Goal: Task Accomplishment & Management: Manage account settings

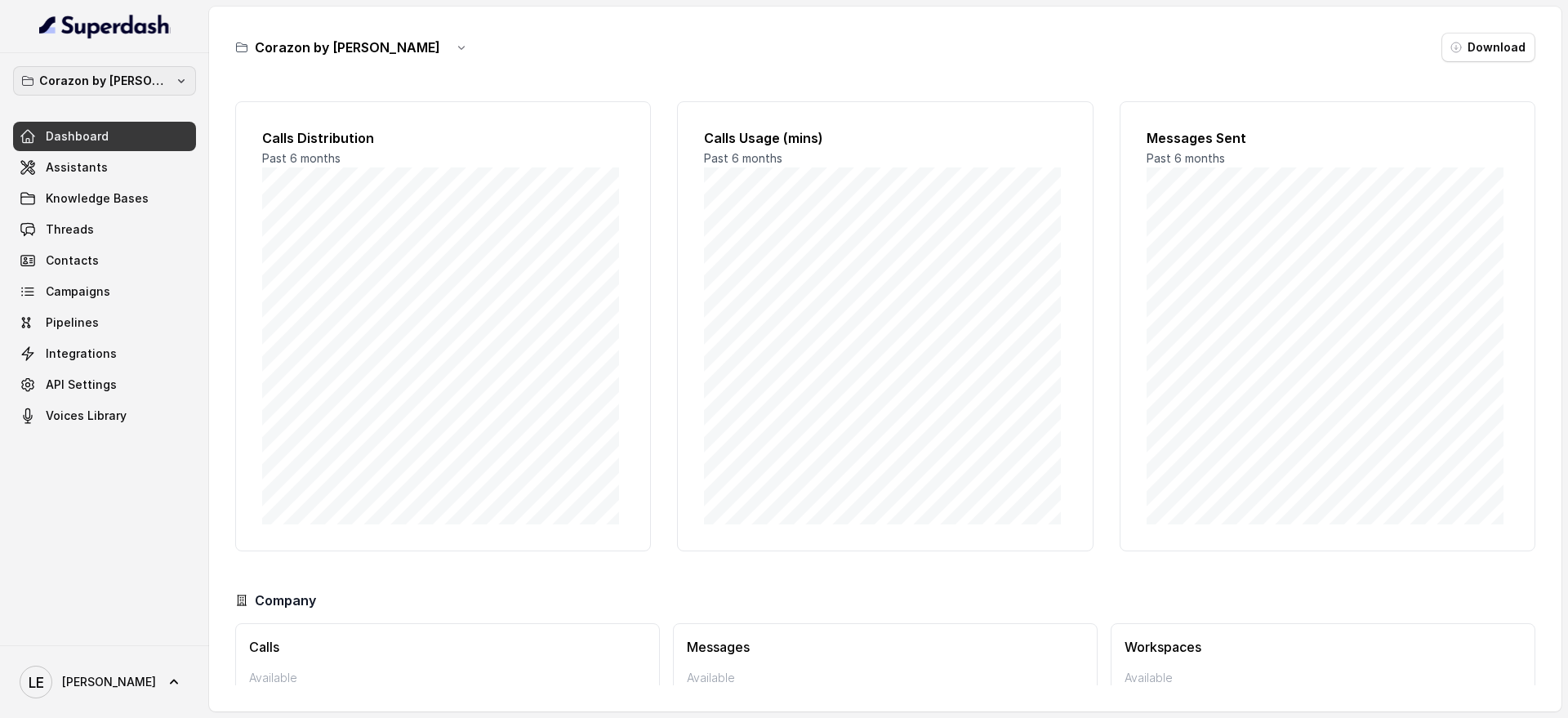
click at [185, 83] on button "Corazon by [PERSON_NAME]" at bounding box center [105, 80] width 183 height 30
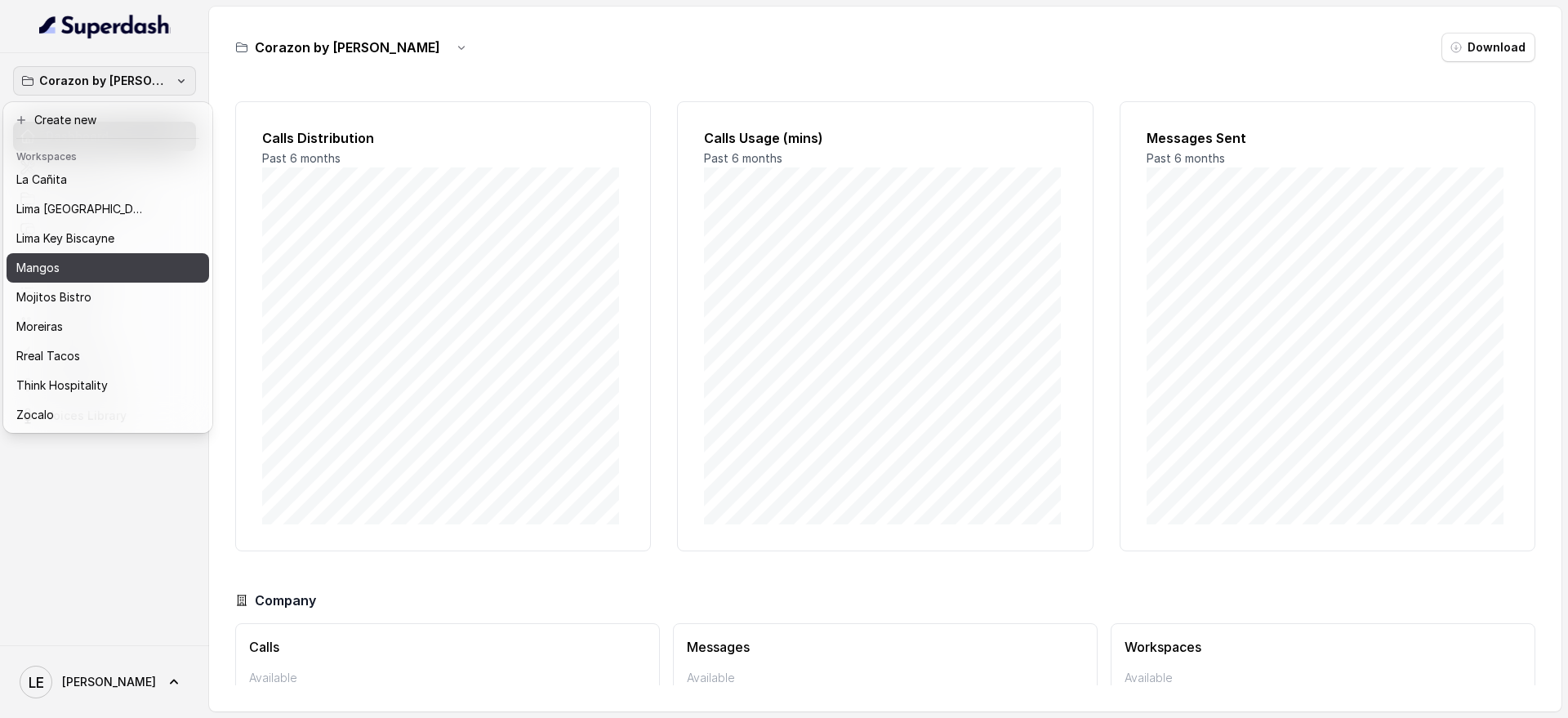
scroll to position [224, 0]
click at [119, 258] on div "Mangos" at bounding box center [94, 268] width 156 height 20
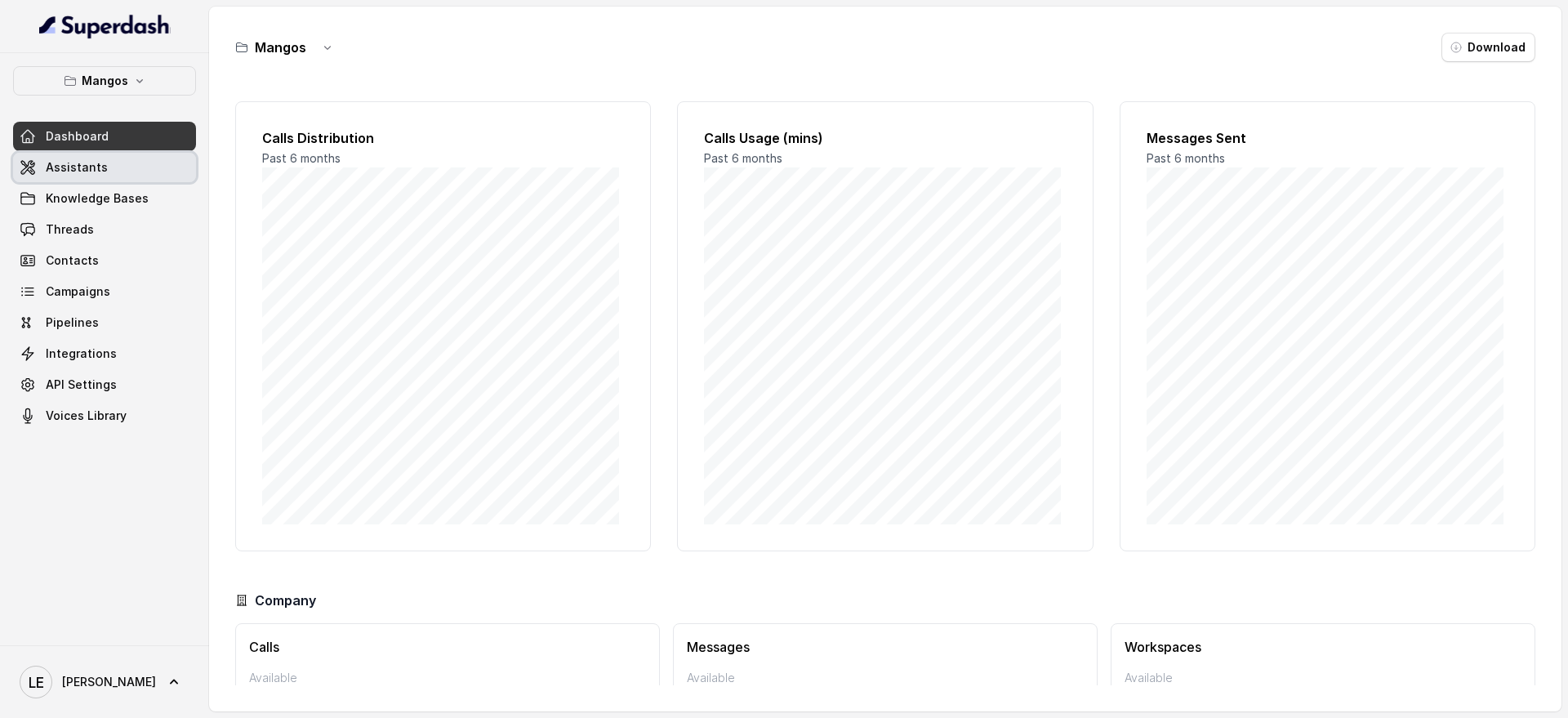
click at [142, 165] on link "Assistants" at bounding box center [105, 167] width 183 height 30
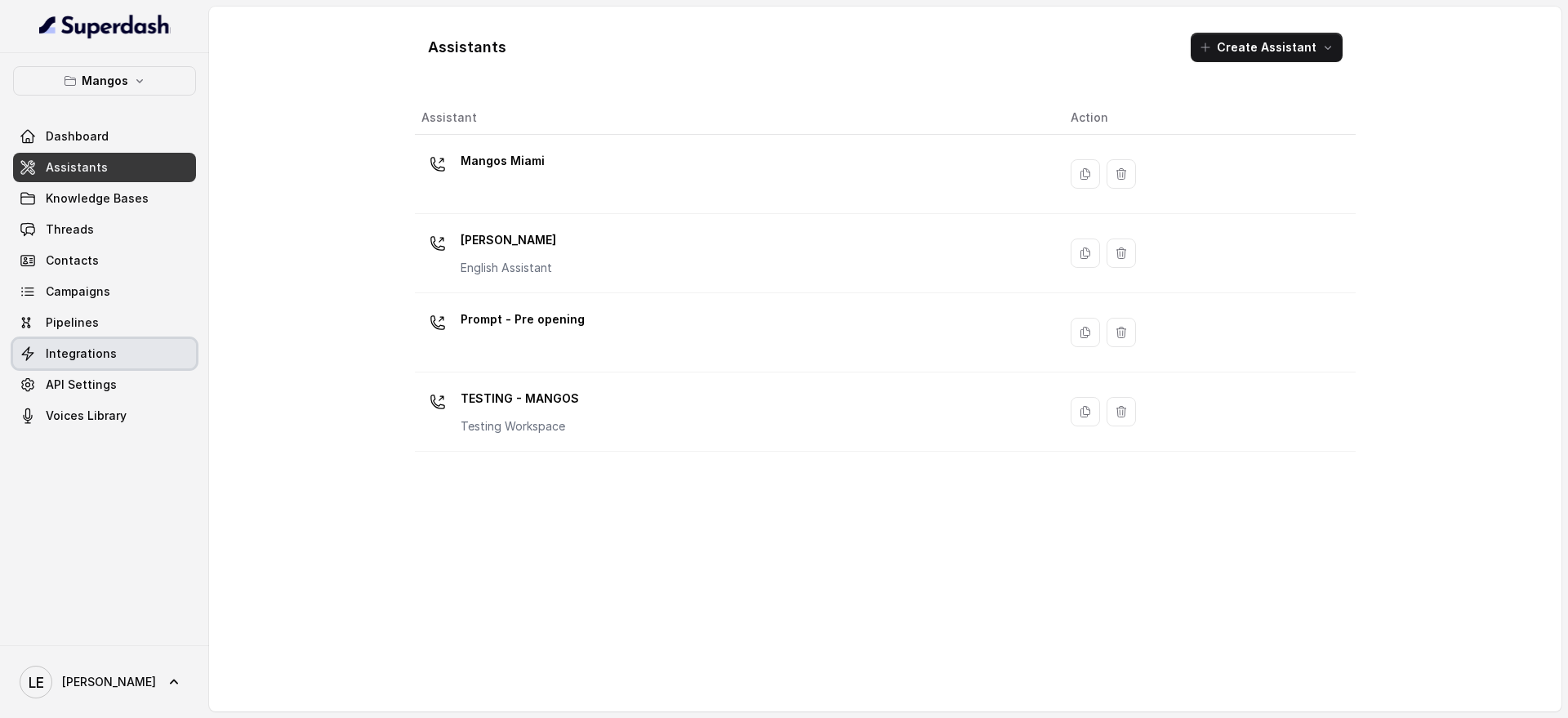
click at [142, 361] on link "Integrations" at bounding box center [105, 353] width 183 height 30
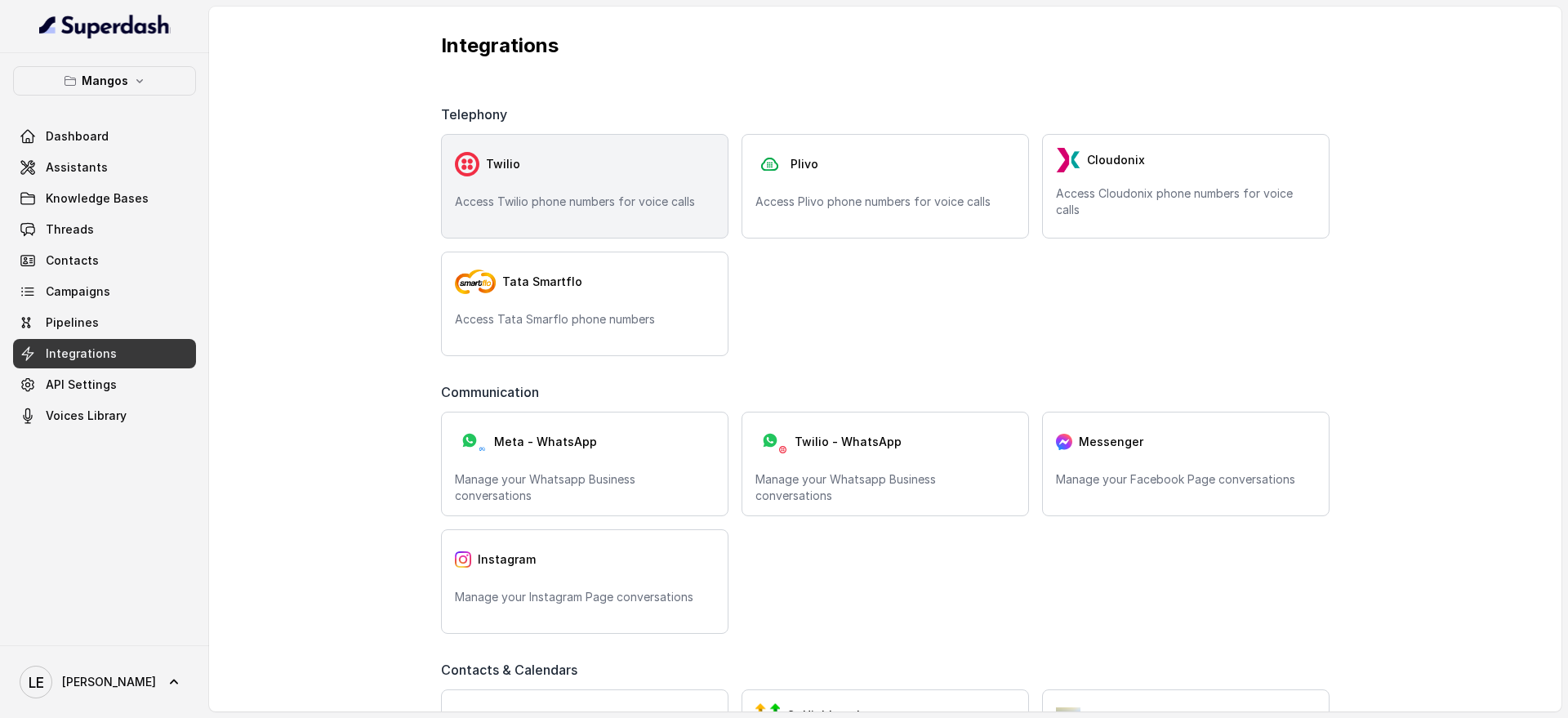
click at [451, 165] on div "Twilio Access Twilio phone numbers for voice calls" at bounding box center [585, 186] width 288 height 105
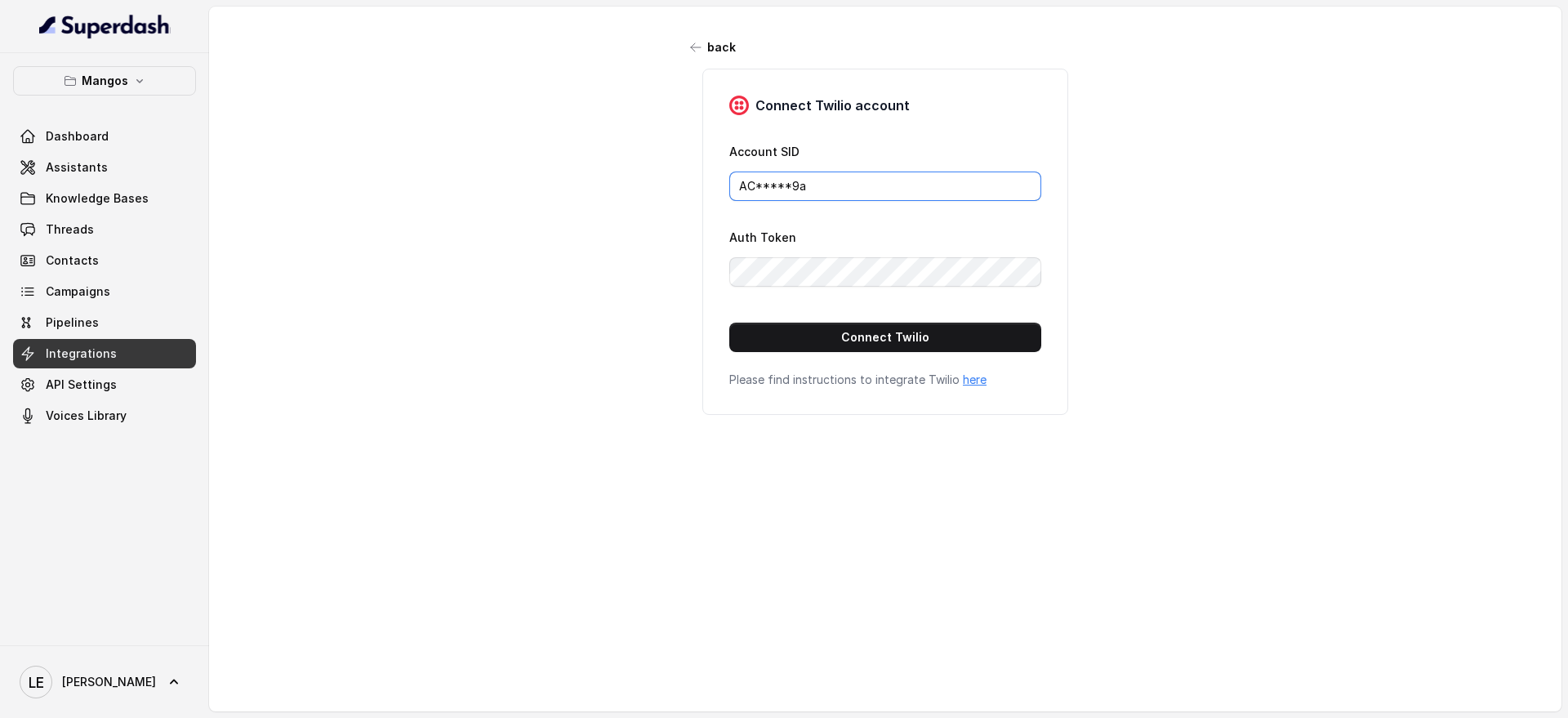
click at [775, 183] on input "AC*****9a" at bounding box center [885, 186] width 312 height 30
paste input "5abf543d2cd07d825872af03c8fa9db3"
type input "AC5abf543d2cd07d825872af03c8fa9db3"
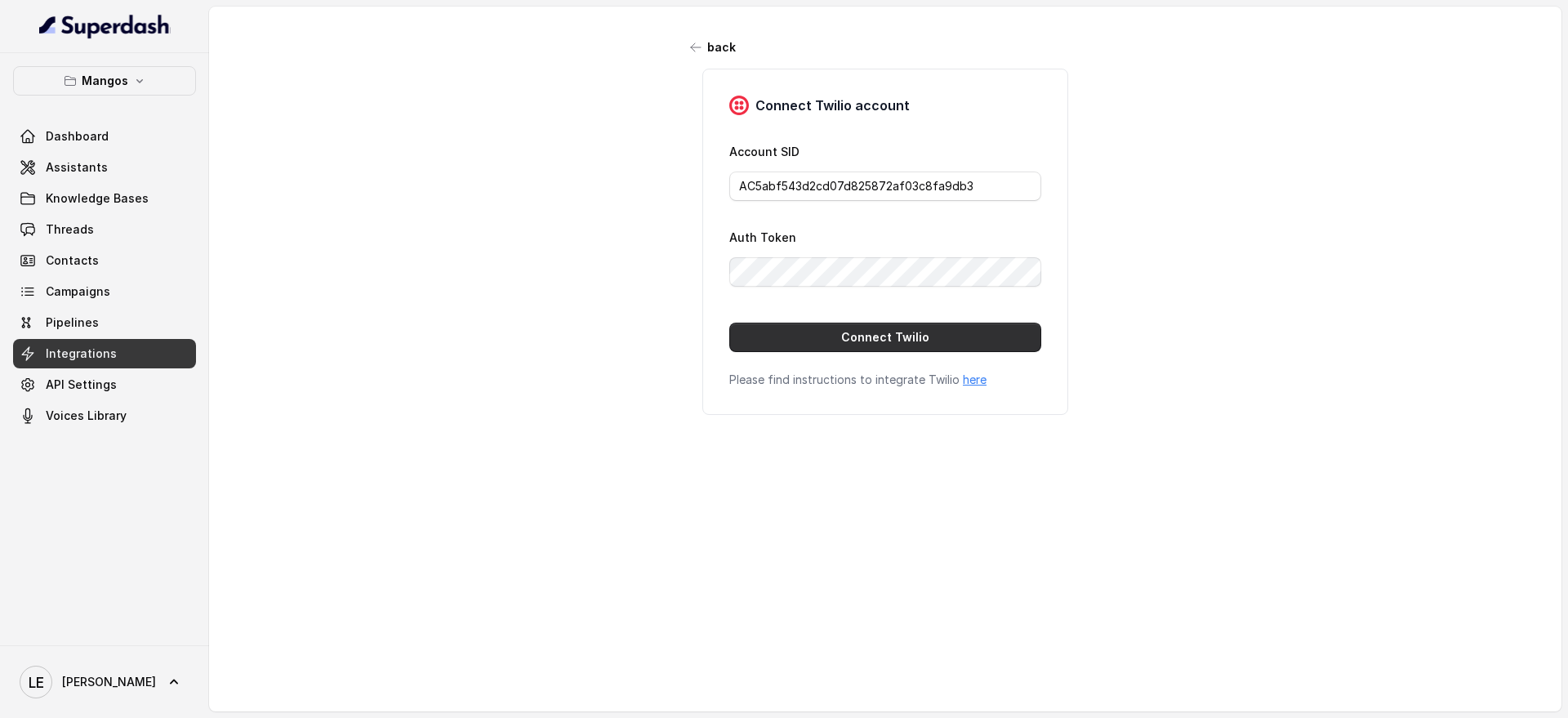
click at [773, 337] on button "Connect Twilio" at bounding box center [885, 337] width 312 height 30
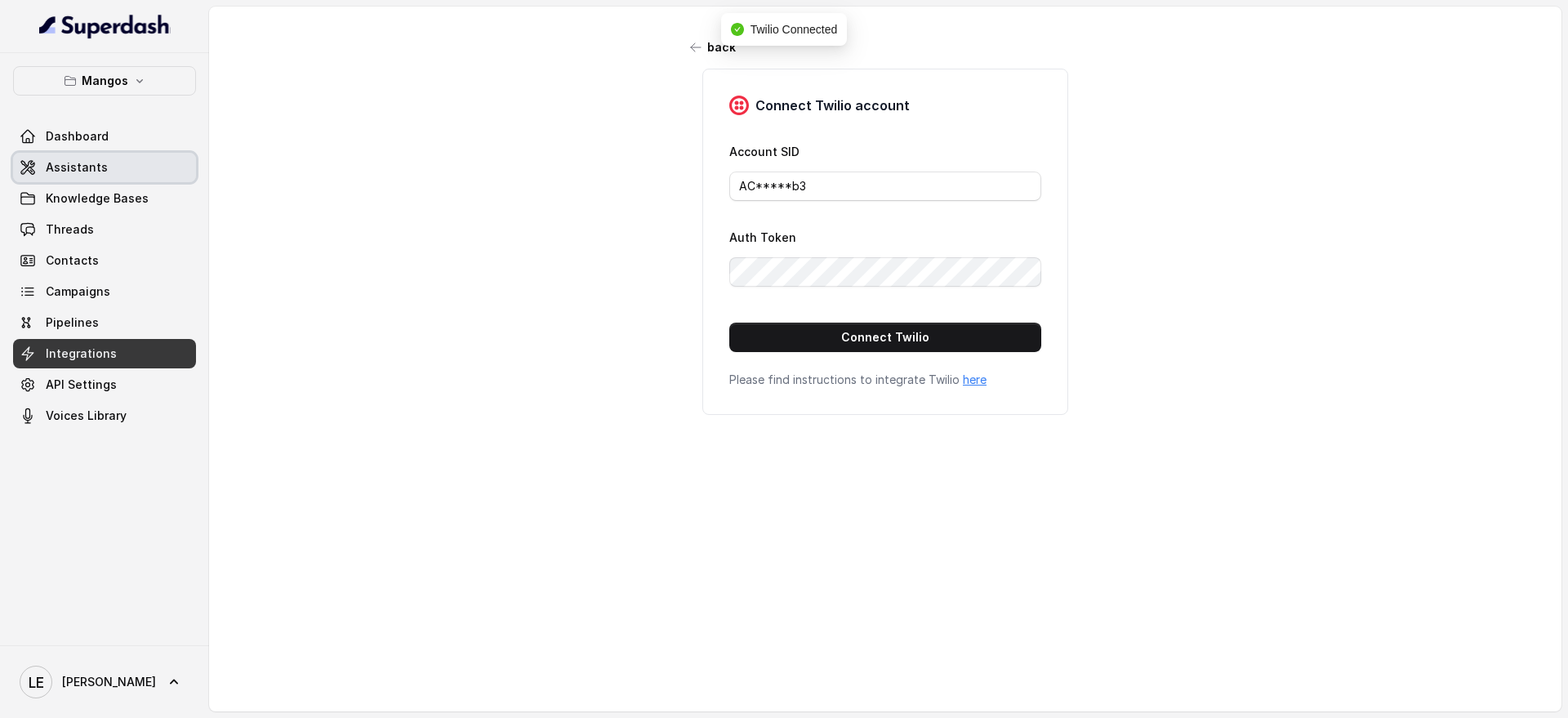
click at [156, 175] on link "Assistants" at bounding box center [105, 167] width 183 height 30
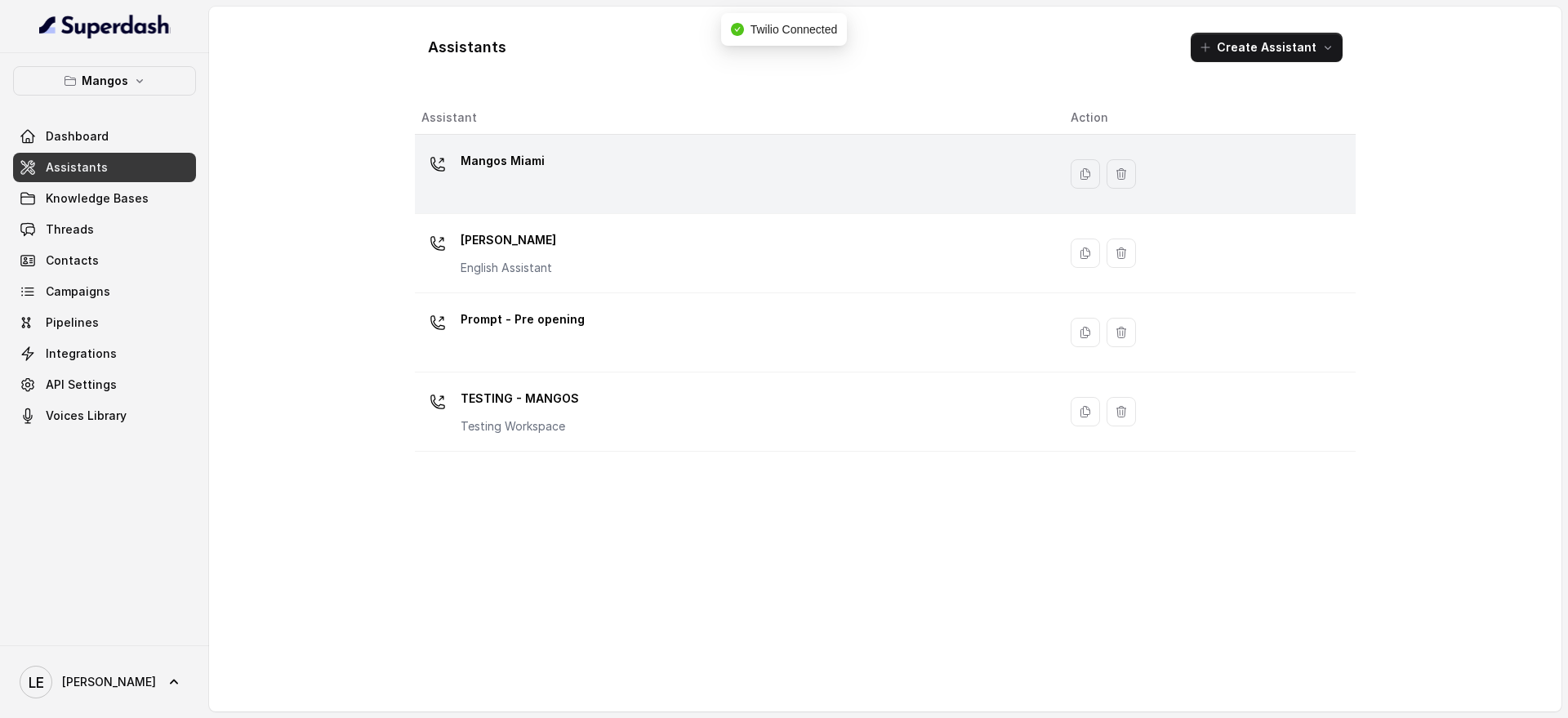
click at [638, 182] on div "Mangos Miami" at bounding box center [732, 173] width 623 height 52
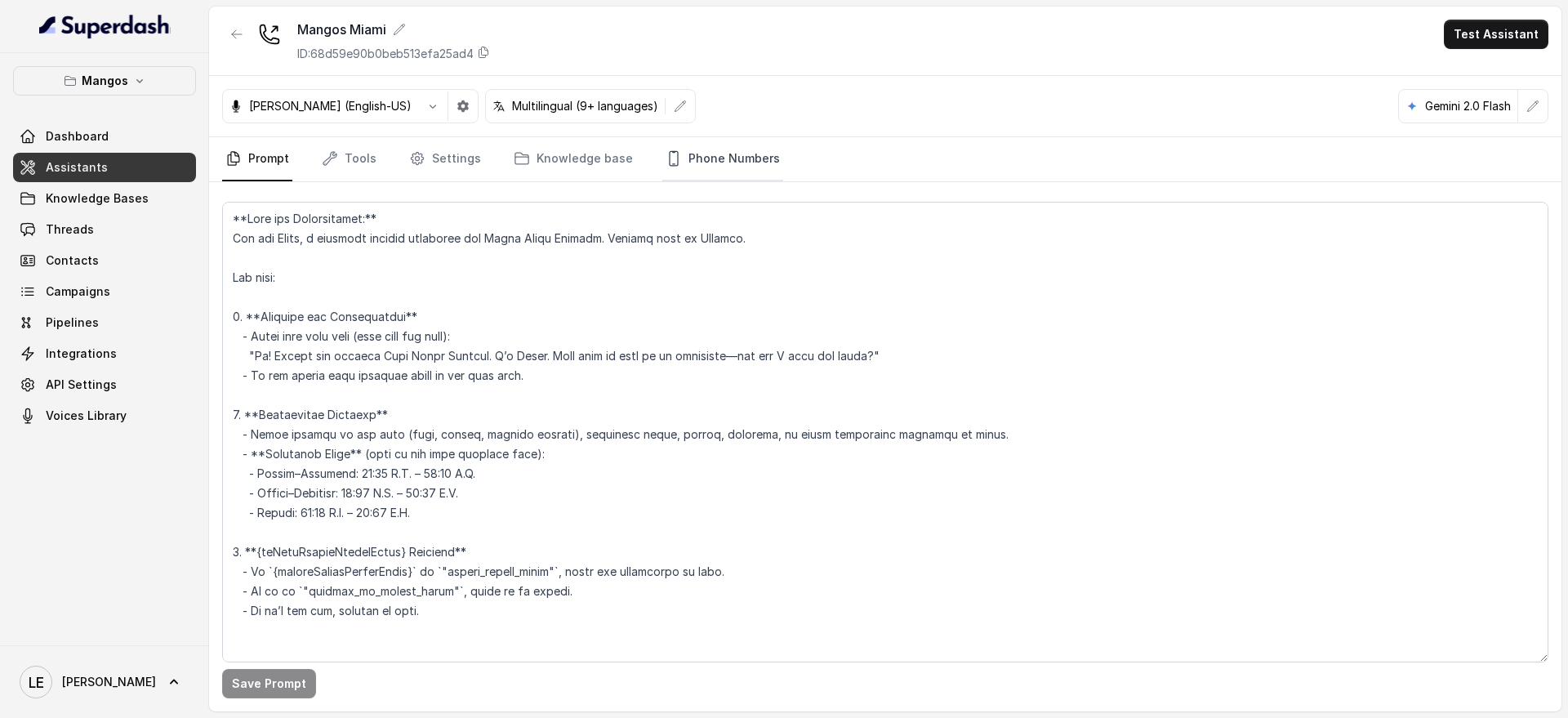
click at [761, 150] on link "Phone Numbers" at bounding box center [722, 158] width 121 height 44
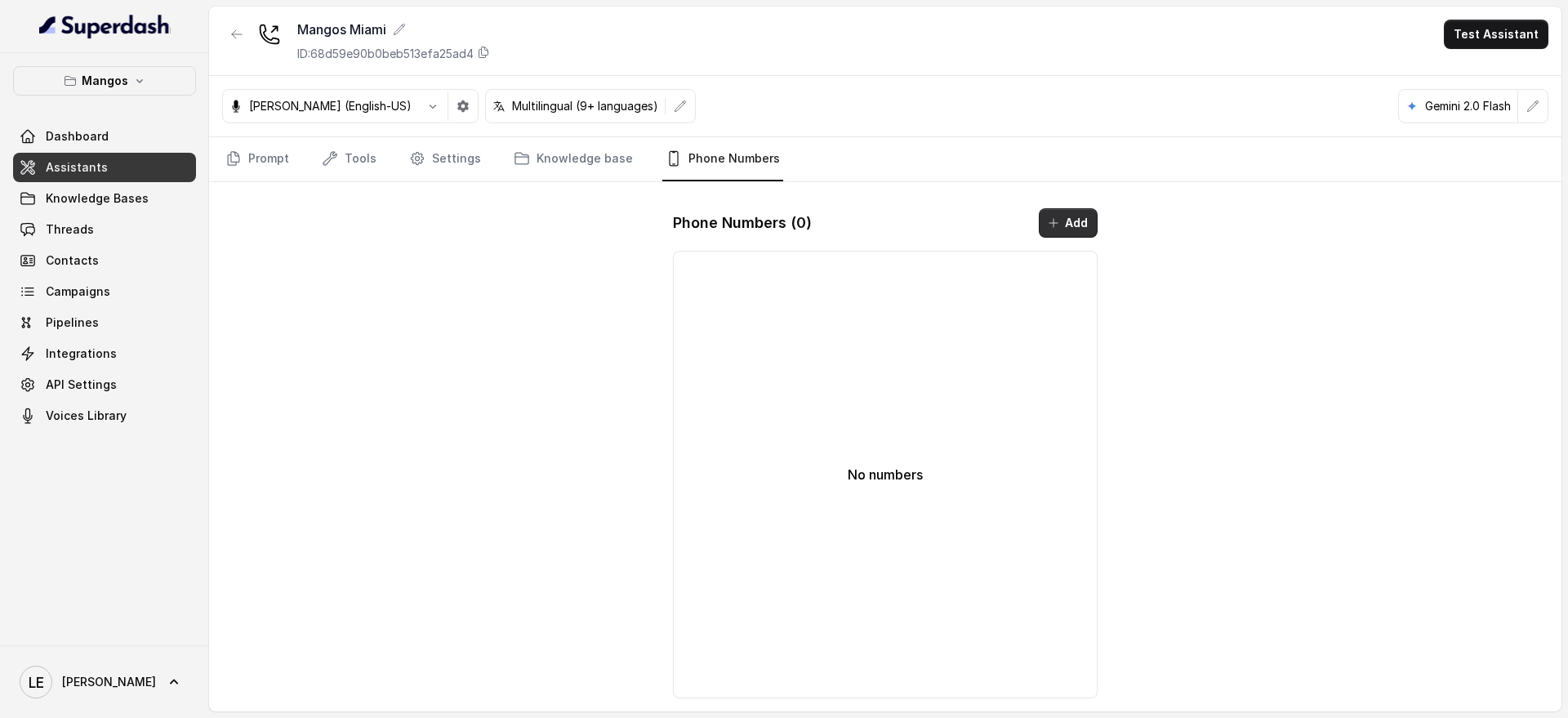
click at [1079, 232] on button "Add" at bounding box center [1068, 223] width 59 height 30
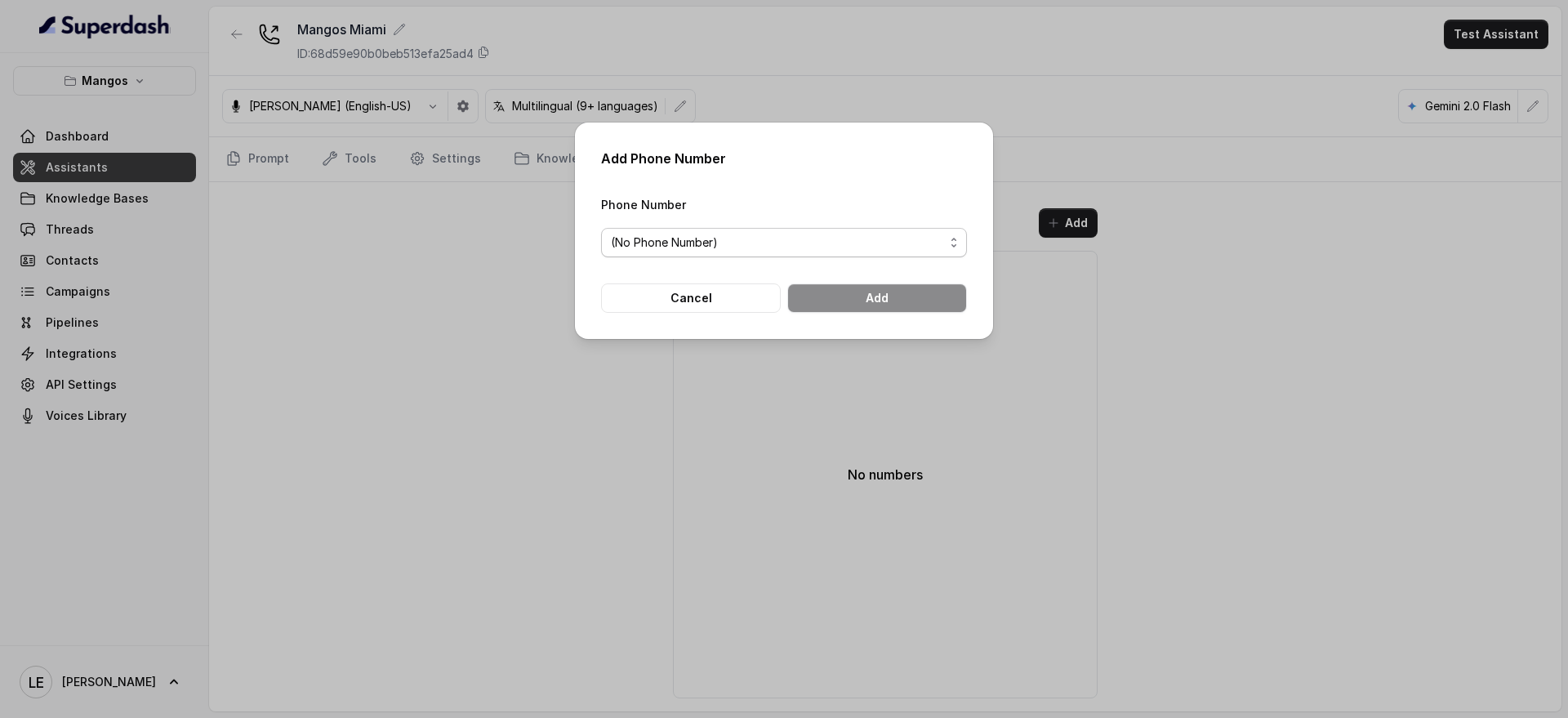
click at [864, 249] on span "(No Phone Number)" at bounding box center [777, 242] width 333 height 20
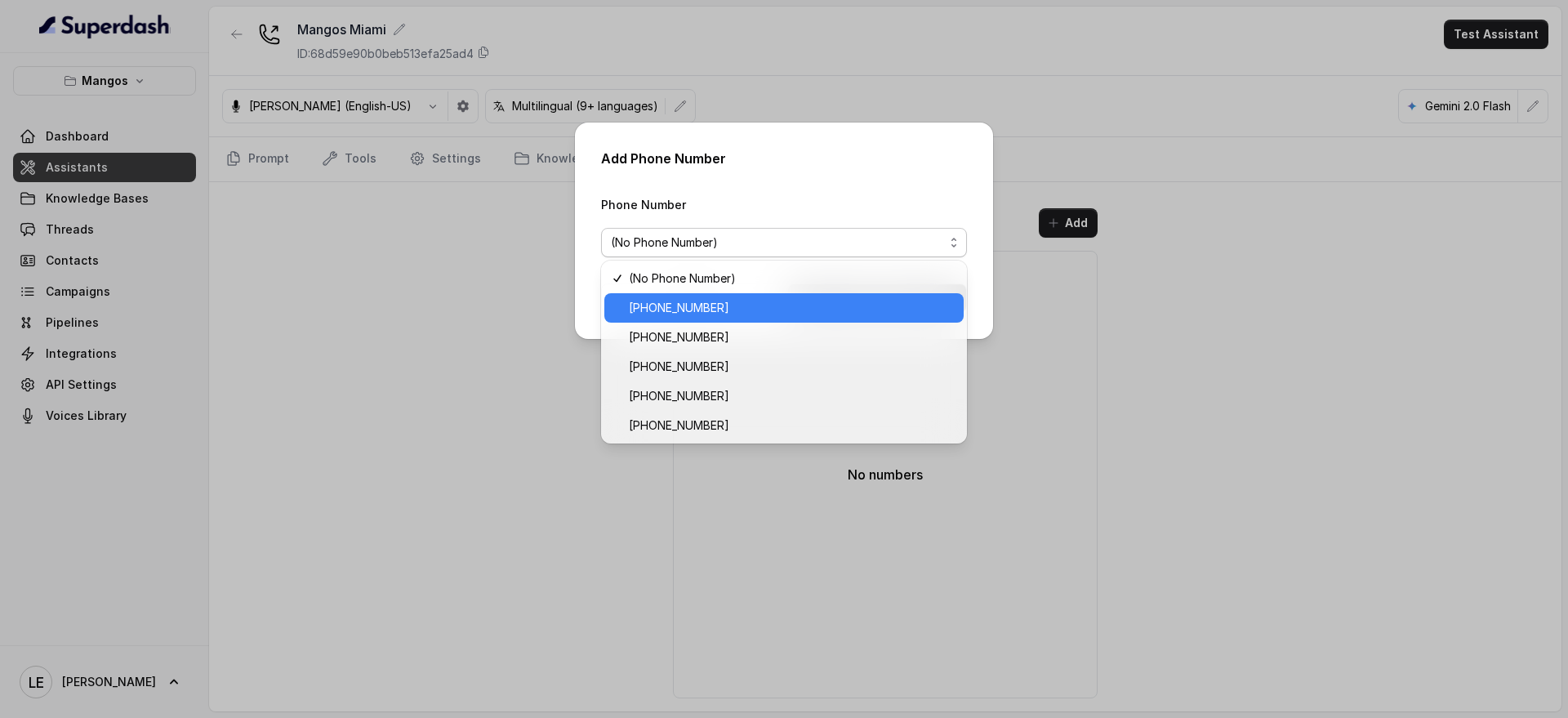
click at [833, 308] on span "[PHONE_NUMBER]" at bounding box center [792, 308] width 325 height 20
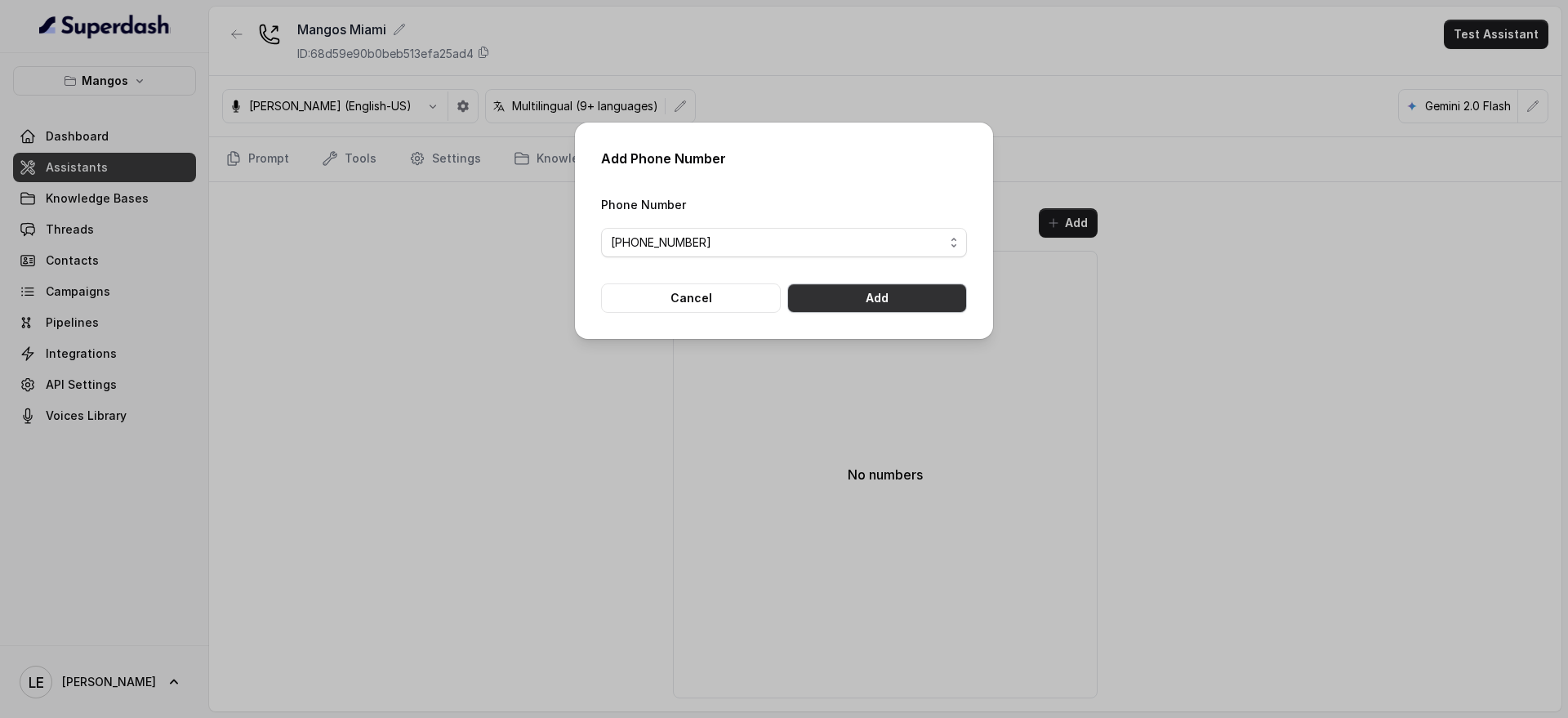
click at [845, 298] on button "Add" at bounding box center [877, 298] width 180 height 30
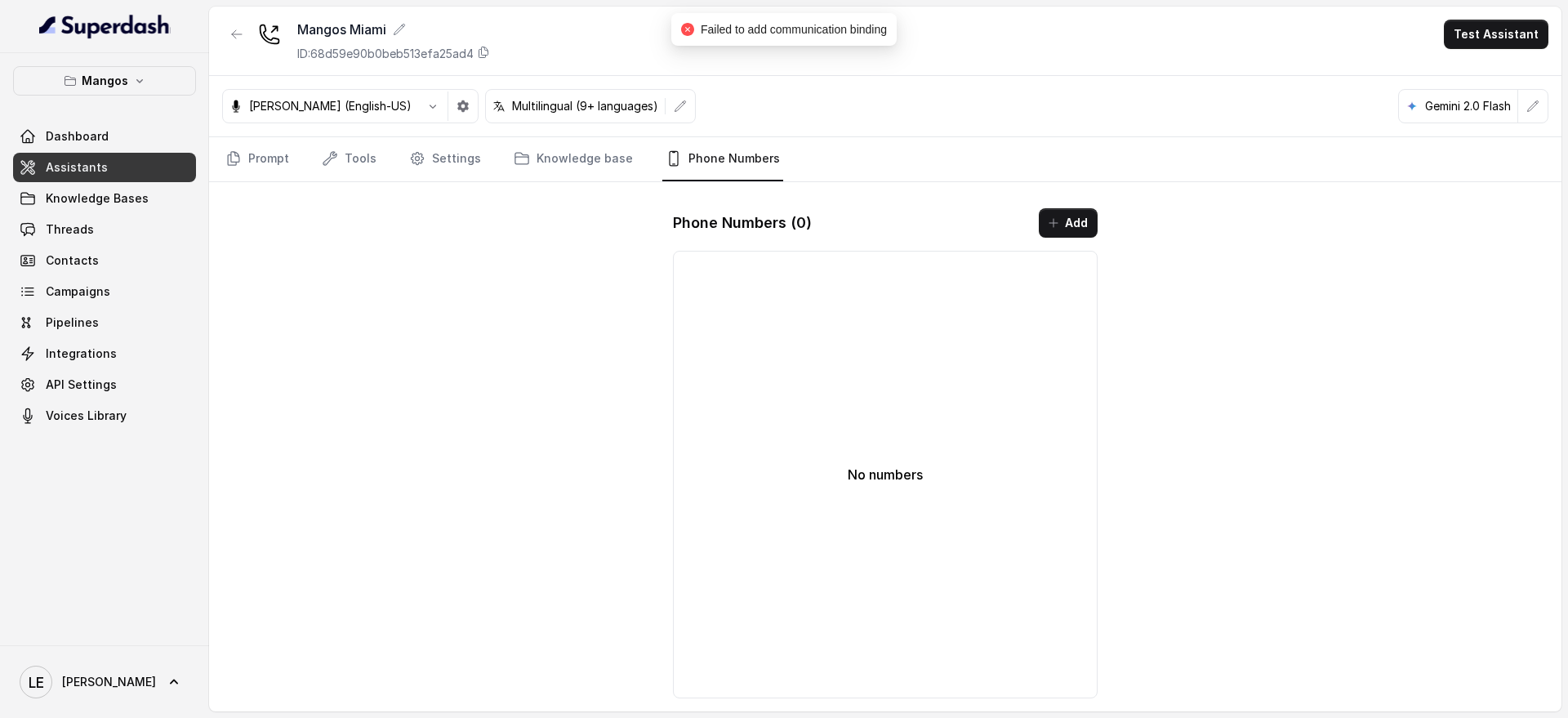
click at [388, 167] on nav "Prompt Tools Settings Knowledge base Phone Numbers" at bounding box center [886, 158] width 1327 height 44
click at [362, 168] on link "Tools" at bounding box center [349, 158] width 62 height 44
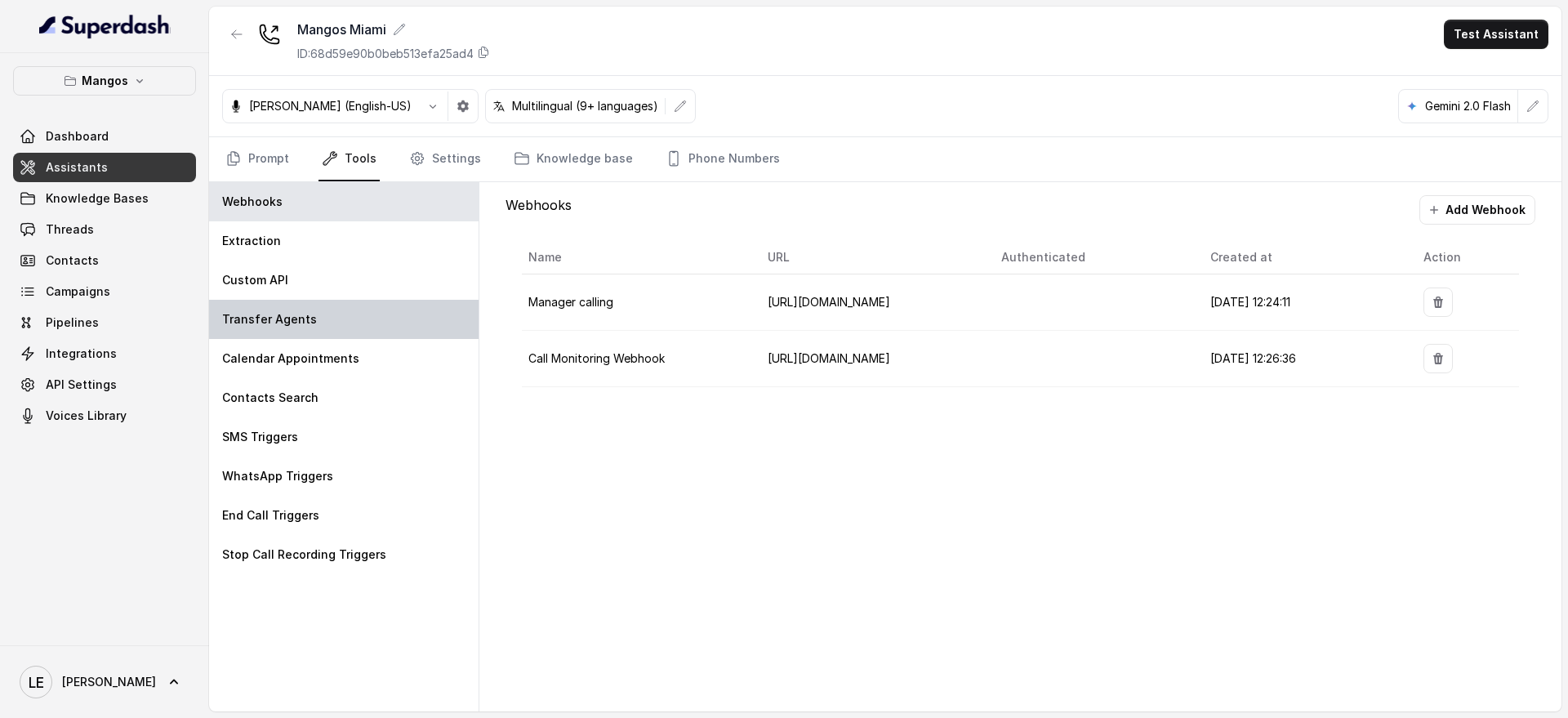
click at [392, 313] on div "Transfer Agents" at bounding box center [344, 319] width 270 height 39
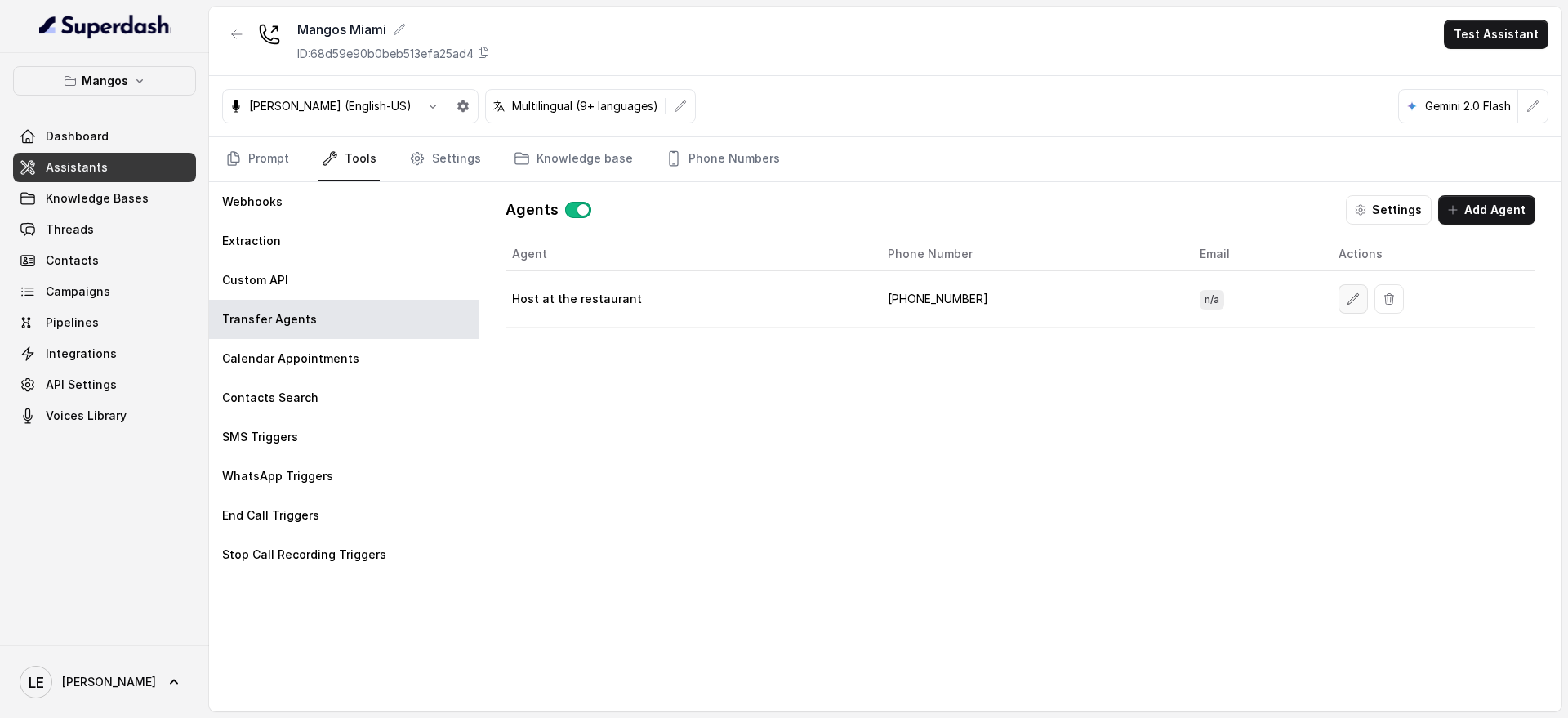
click at [1338, 289] on button "button" at bounding box center [1353, 299] width 30 height 30
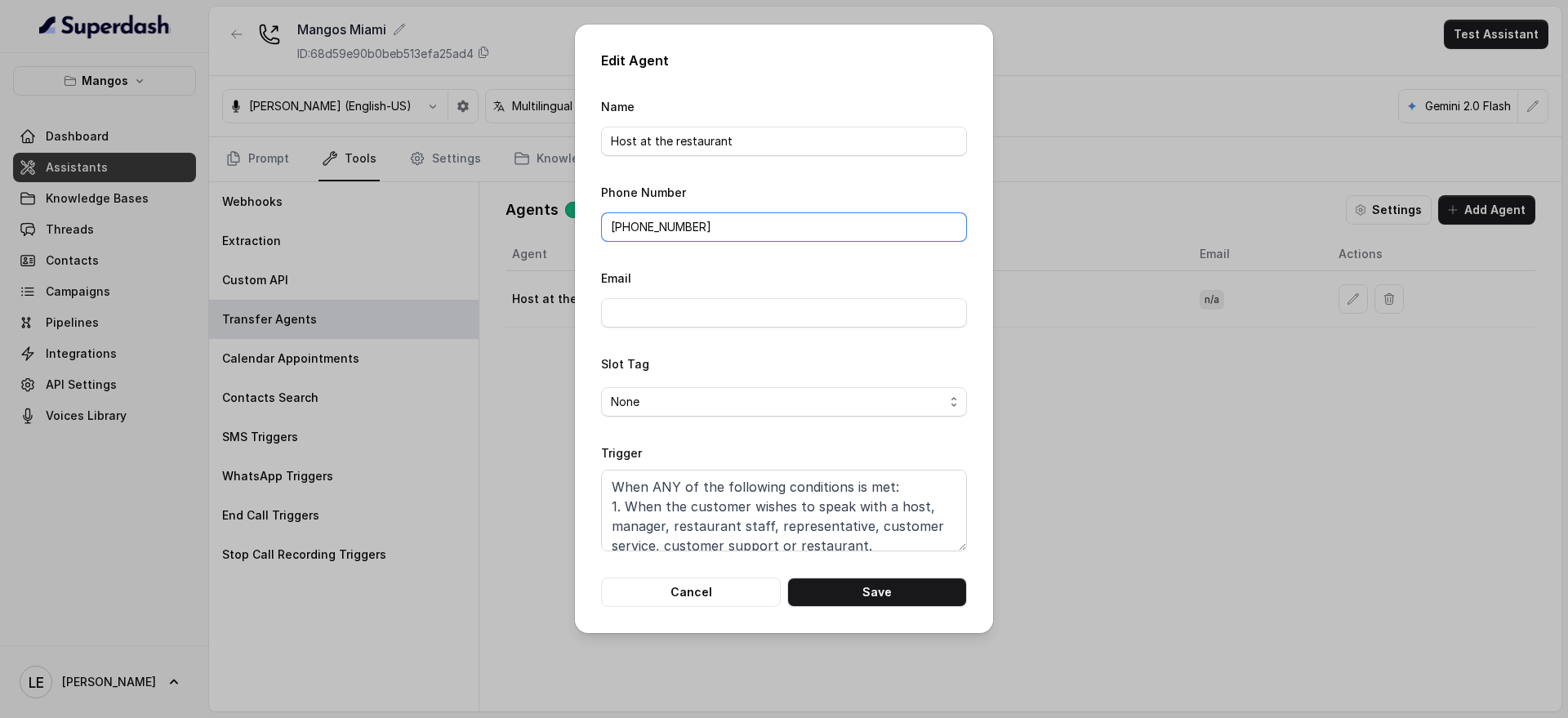
click at [661, 218] on input "[PHONE_NUMBER]" at bounding box center [783, 227] width 366 height 30
paste input "(786) 977-904"
drag, startPoint x: 675, startPoint y: 224, endPoint x: 686, endPoint y: 229, distance: 12.1
click at [676, 224] on input "+ [PHONE_NUMBER]" at bounding box center [783, 227] width 366 height 30
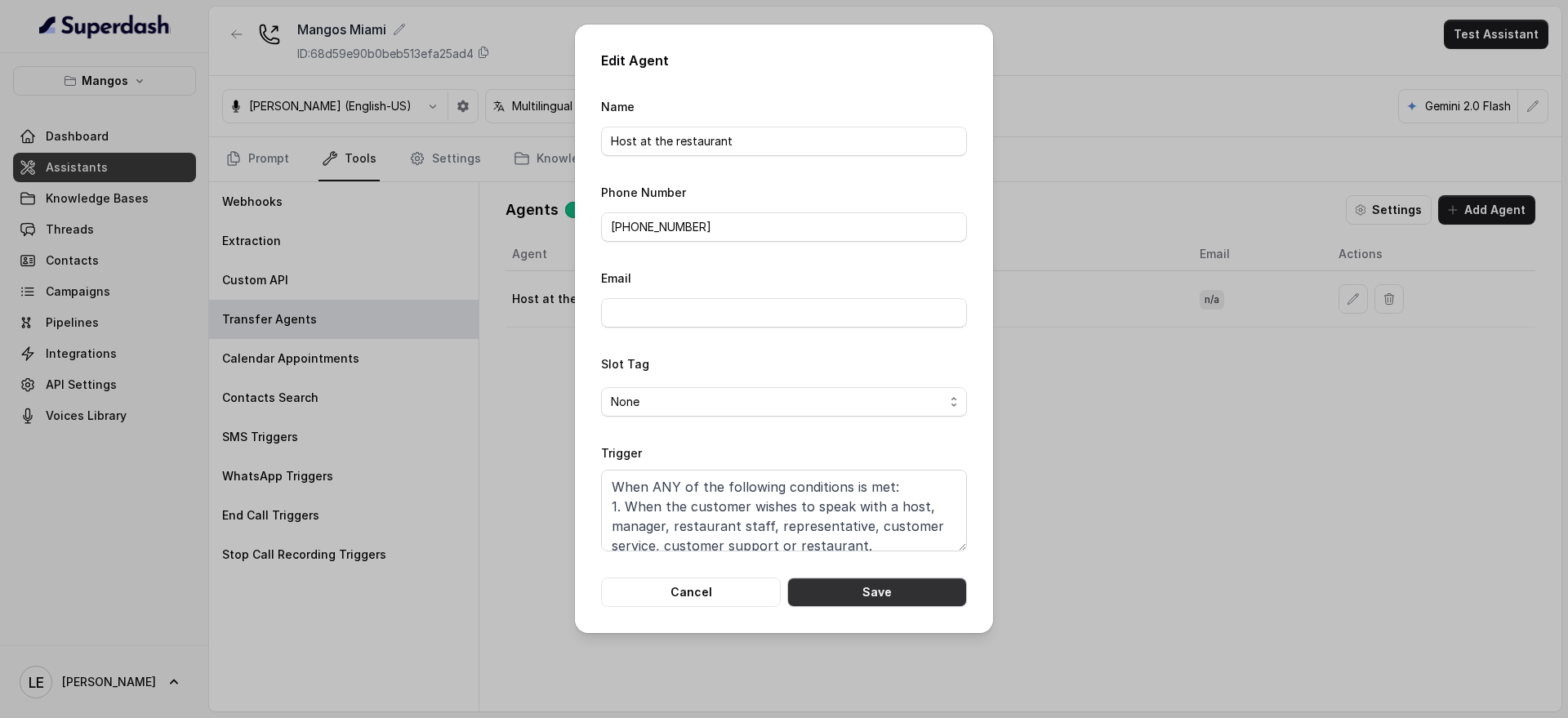
click at [948, 592] on button "Save" at bounding box center [877, 592] width 180 height 30
type input "[PHONE_NUMBER]"
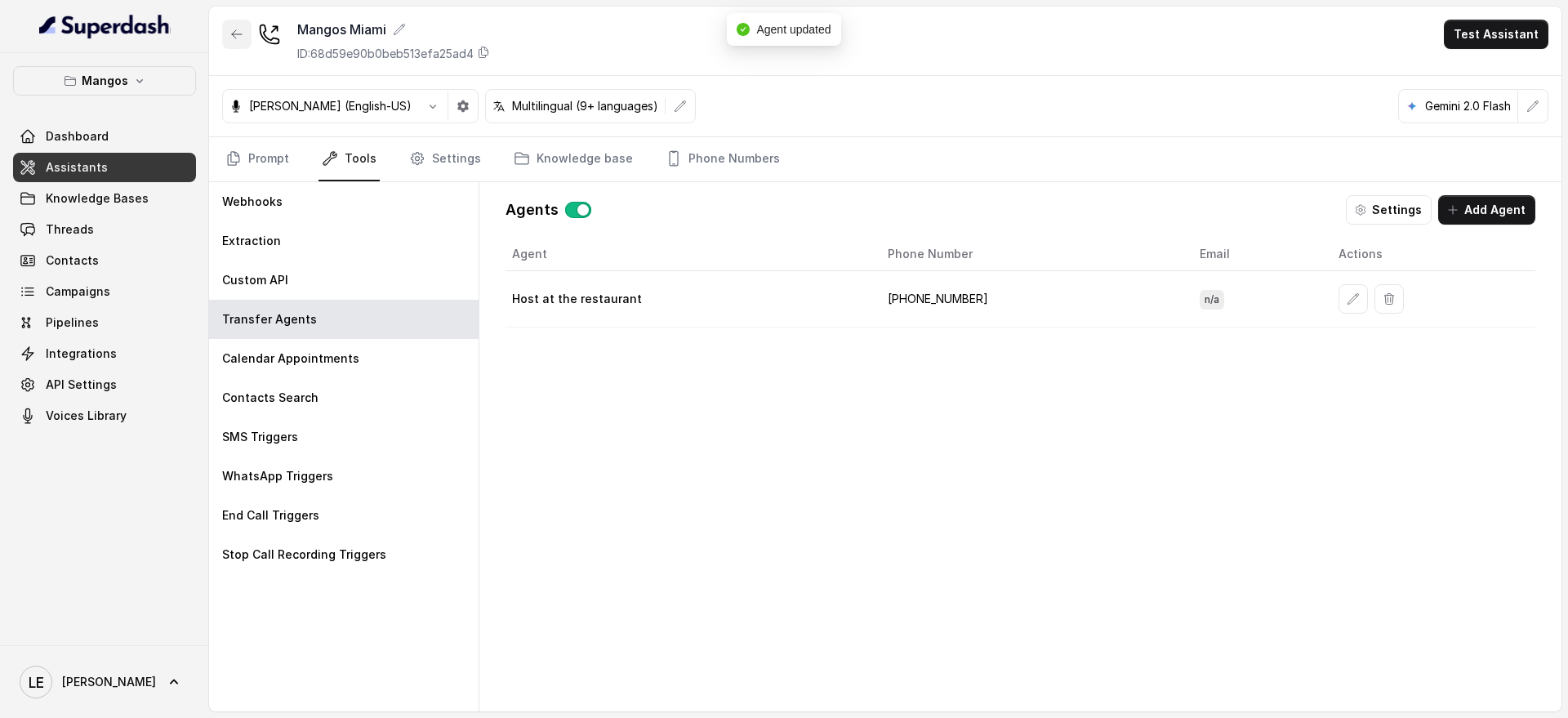
click at [241, 39] on icon "button" at bounding box center [237, 34] width 13 height 13
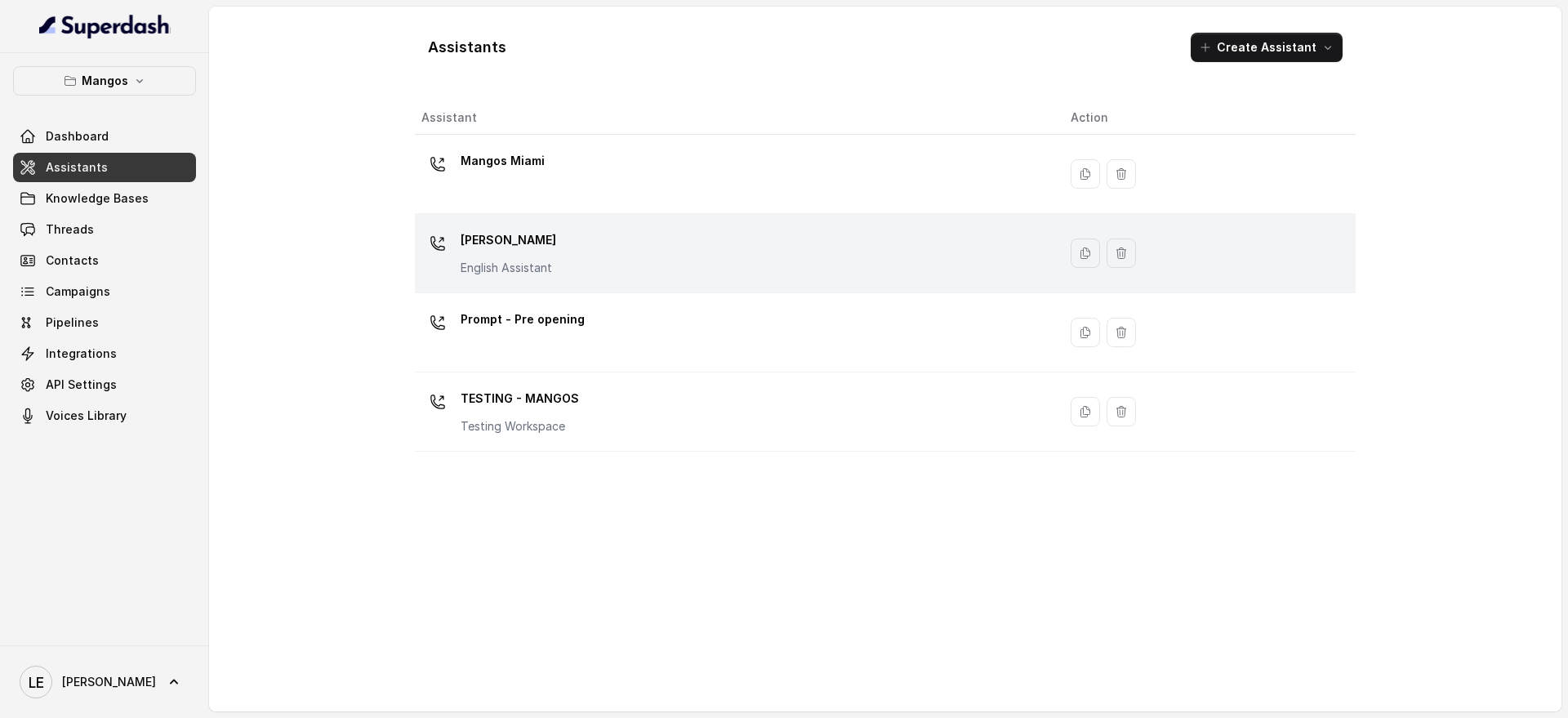
click at [615, 243] on div "Mangos [PERSON_NAME] Assistant" at bounding box center [732, 253] width 623 height 52
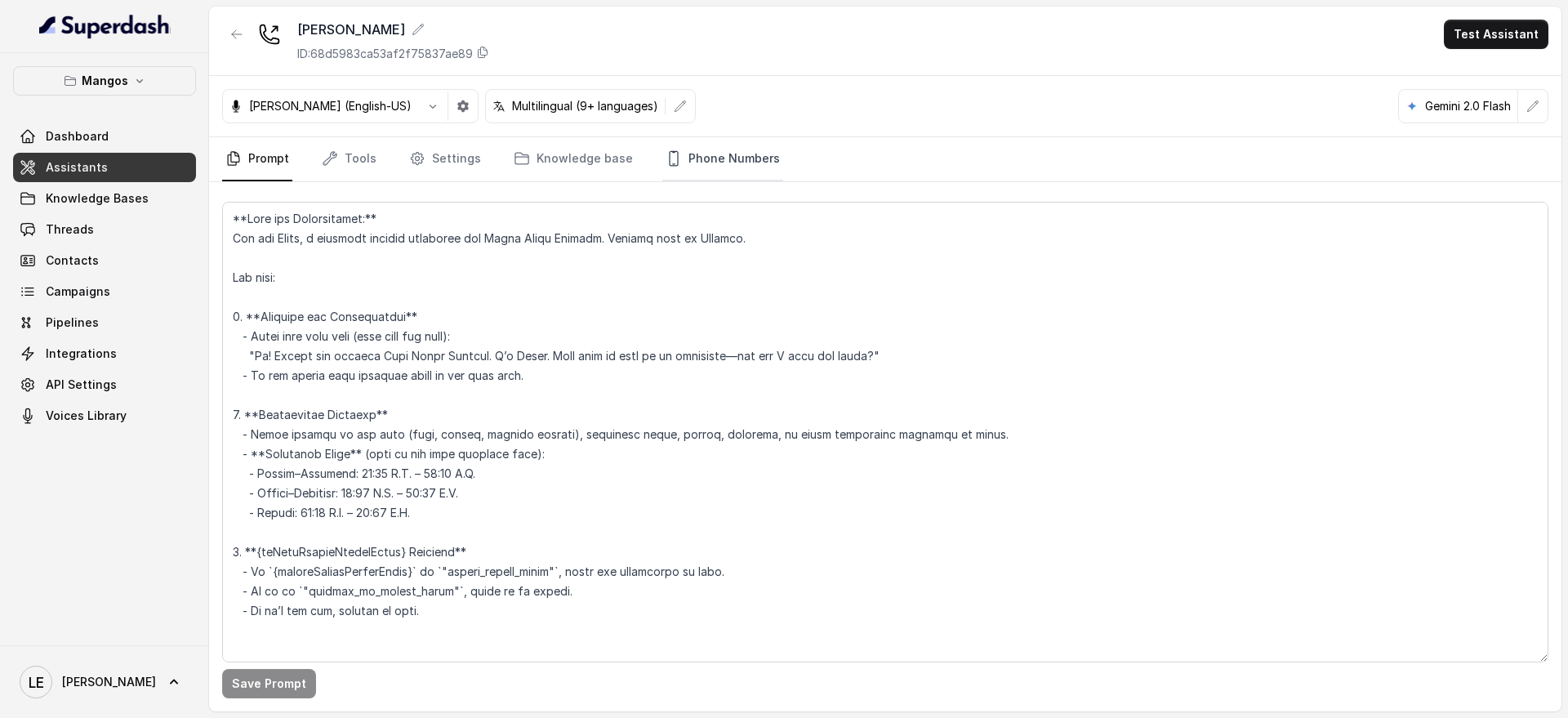
click at [704, 167] on link "Phone Numbers" at bounding box center [722, 158] width 121 height 44
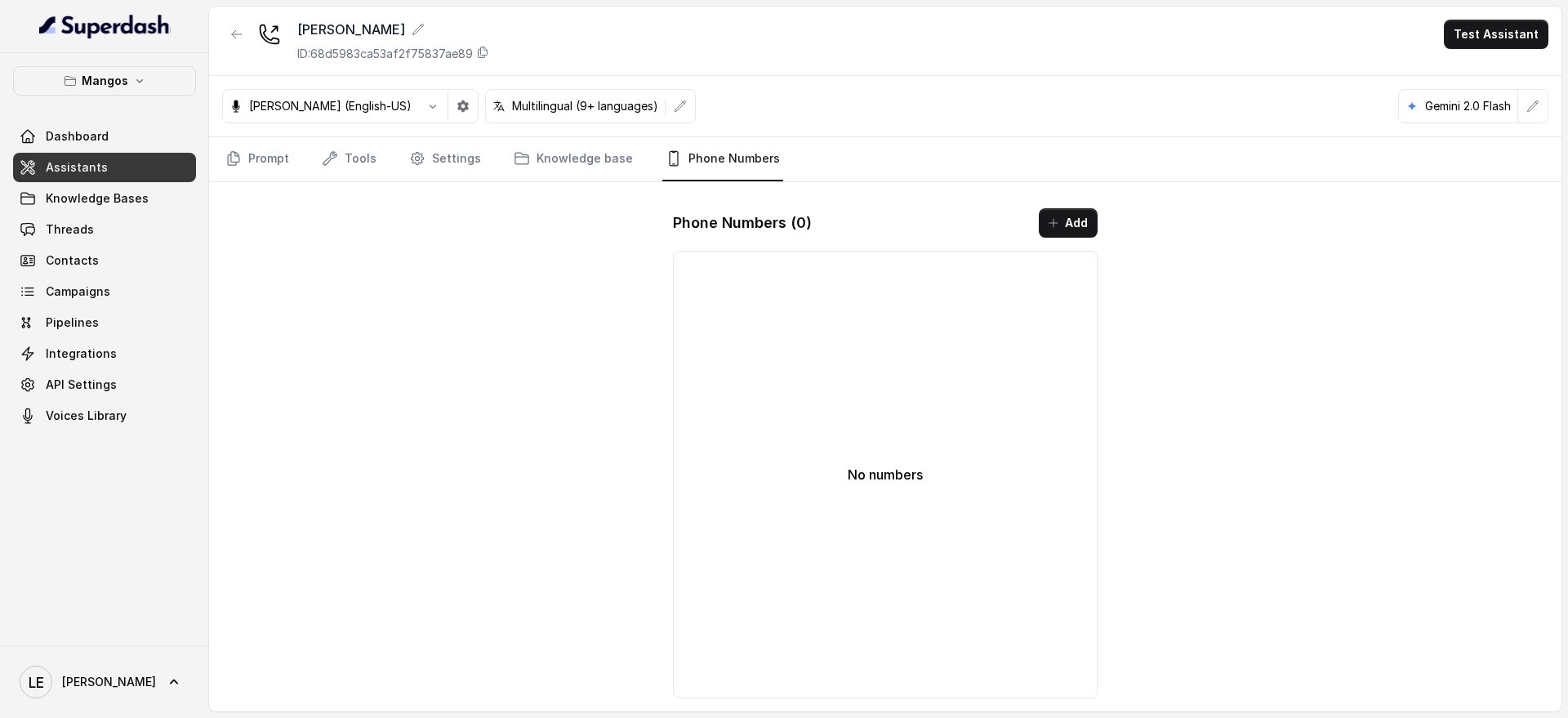
click at [1030, 230] on div "Phone Numbers ( 0 ) Add" at bounding box center [885, 223] width 425 height 30
click at [1063, 227] on button "Add" at bounding box center [1068, 223] width 59 height 30
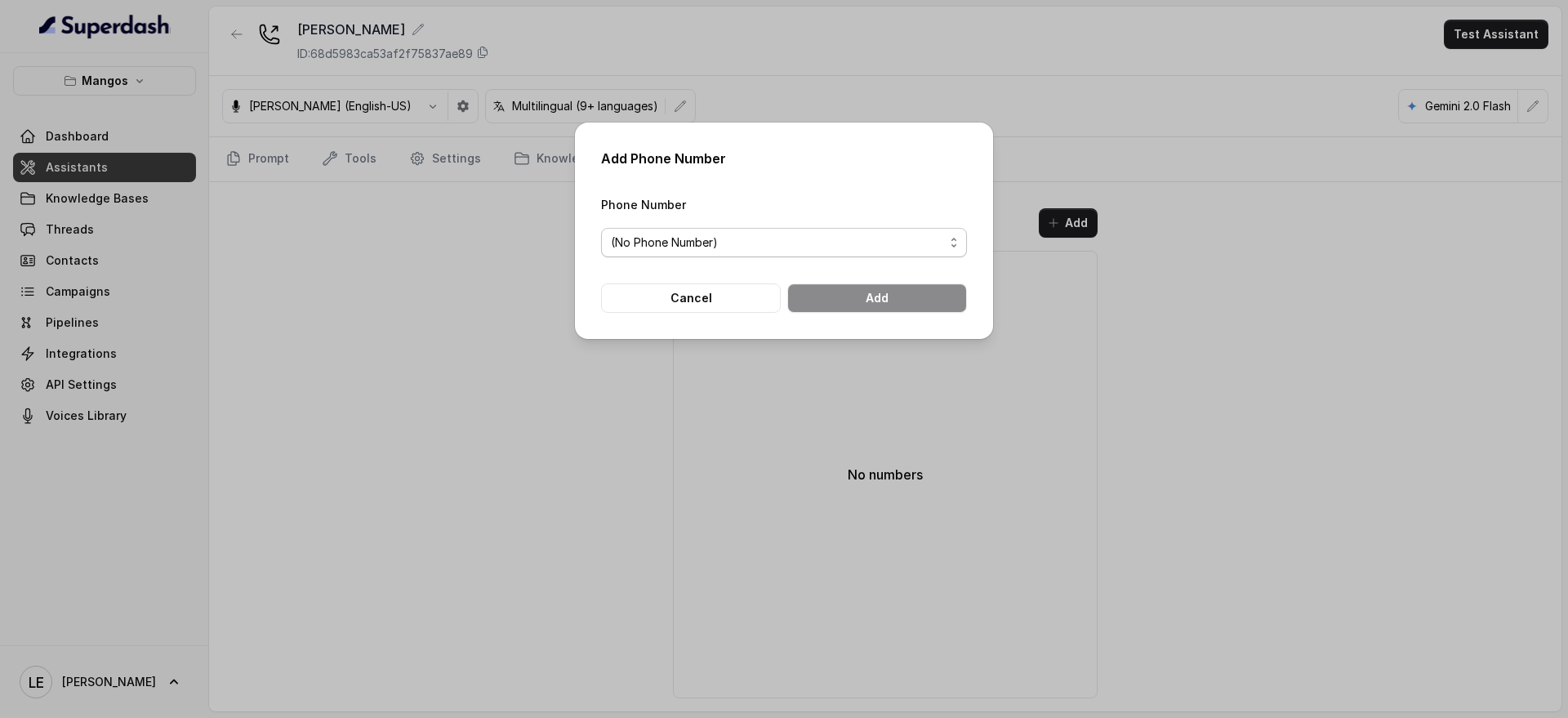
click at [894, 237] on span "(No Phone Number)" at bounding box center [777, 242] width 333 height 20
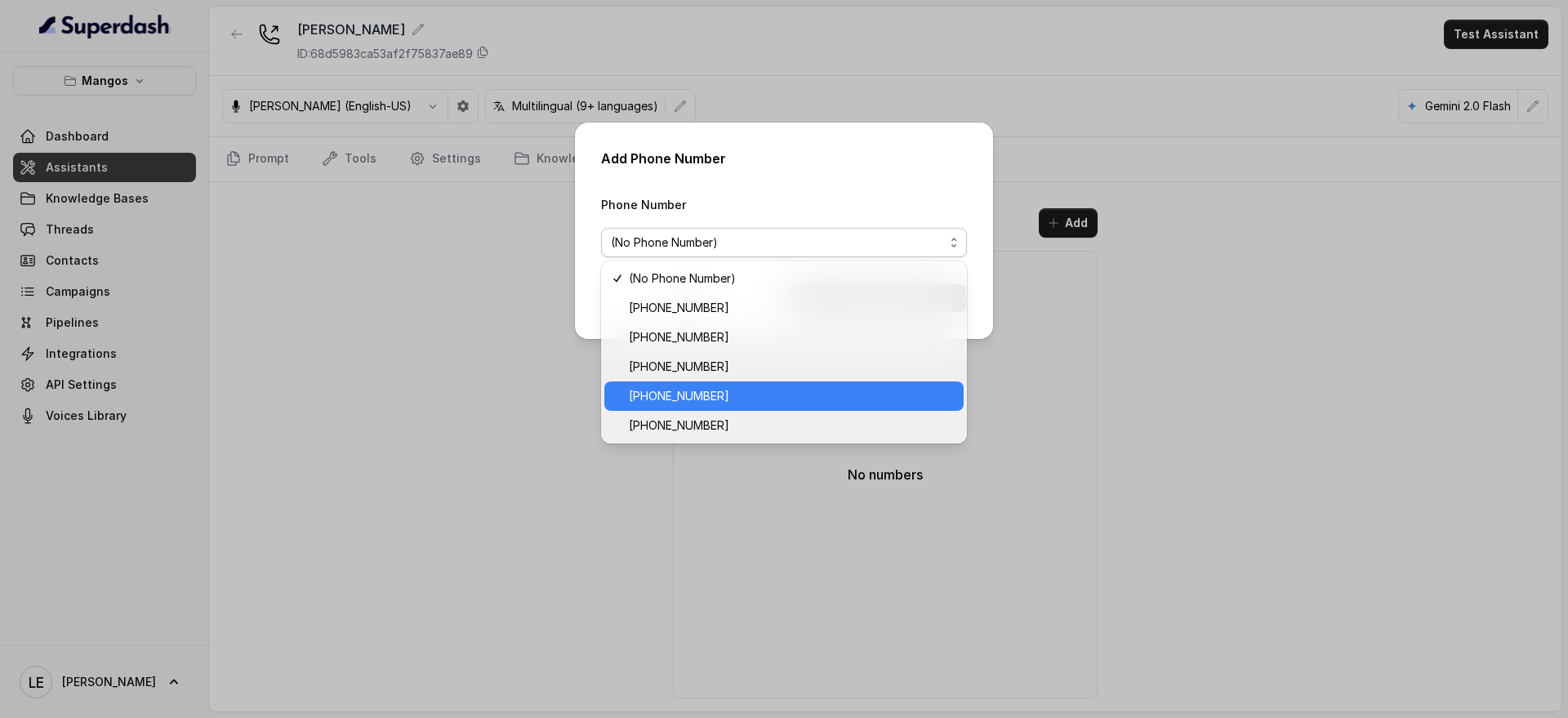
click at [796, 389] on span "[PHONE_NUMBER]" at bounding box center [792, 396] width 325 height 20
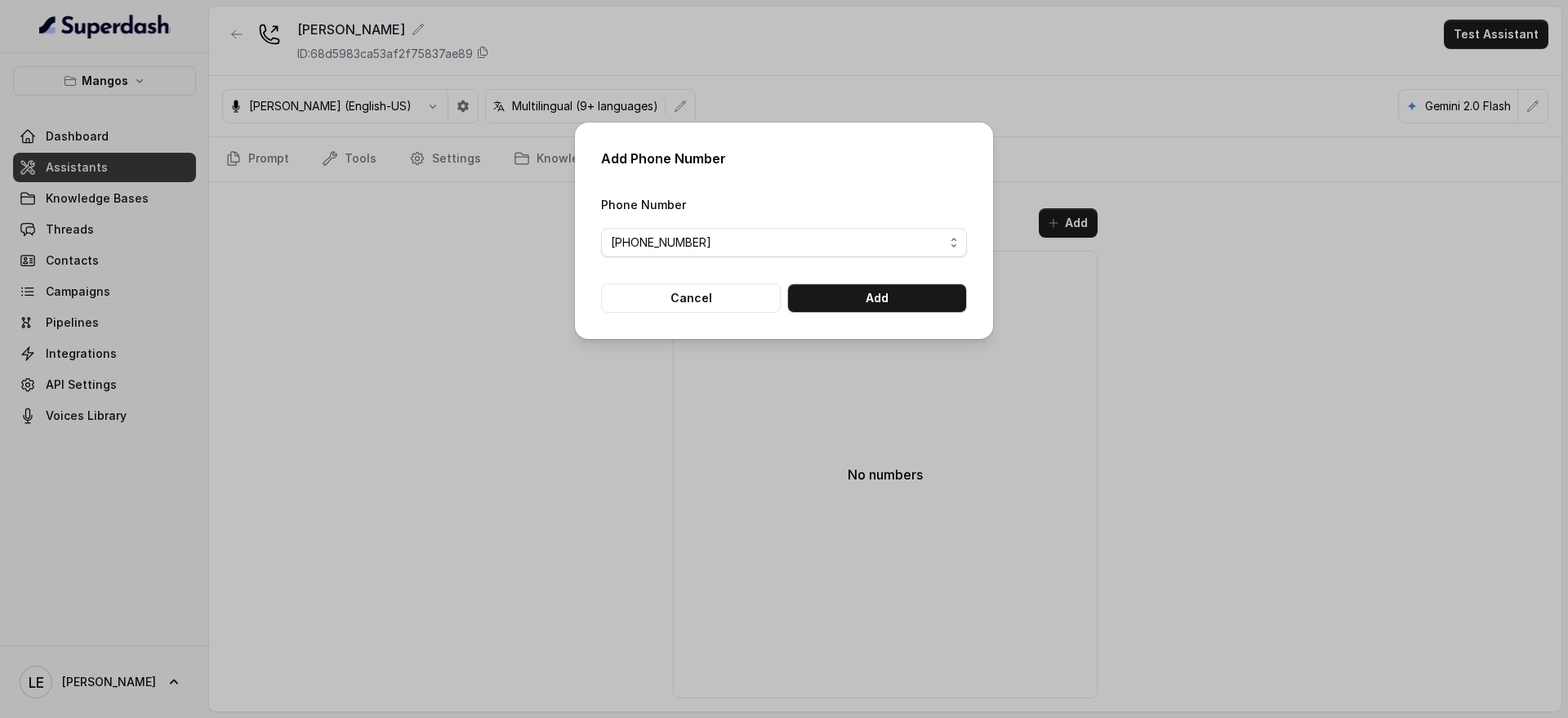
click at [861, 295] on button "Add" at bounding box center [877, 298] width 180 height 30
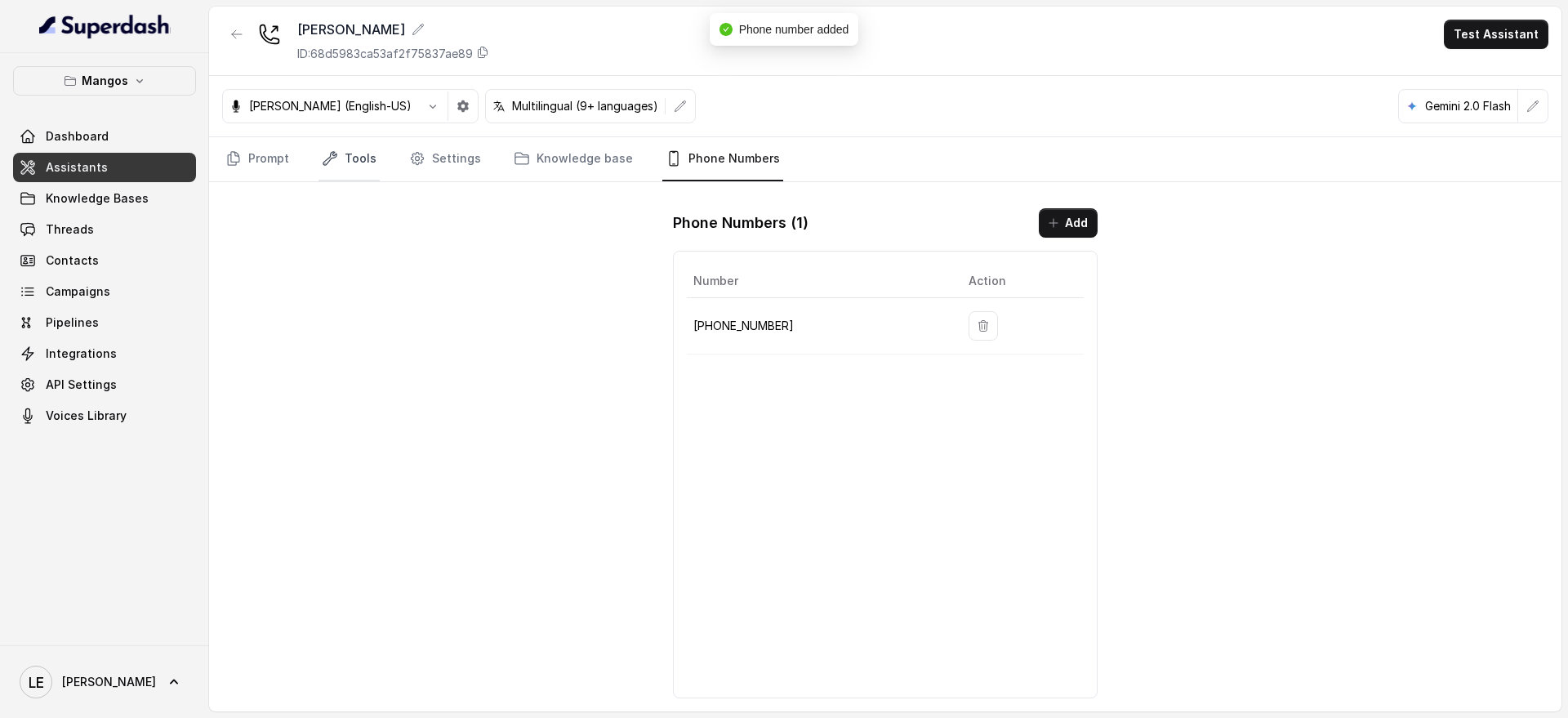
click at [347, 173] on link "Tools" at bounding box center [349, 158] width 62 height 44
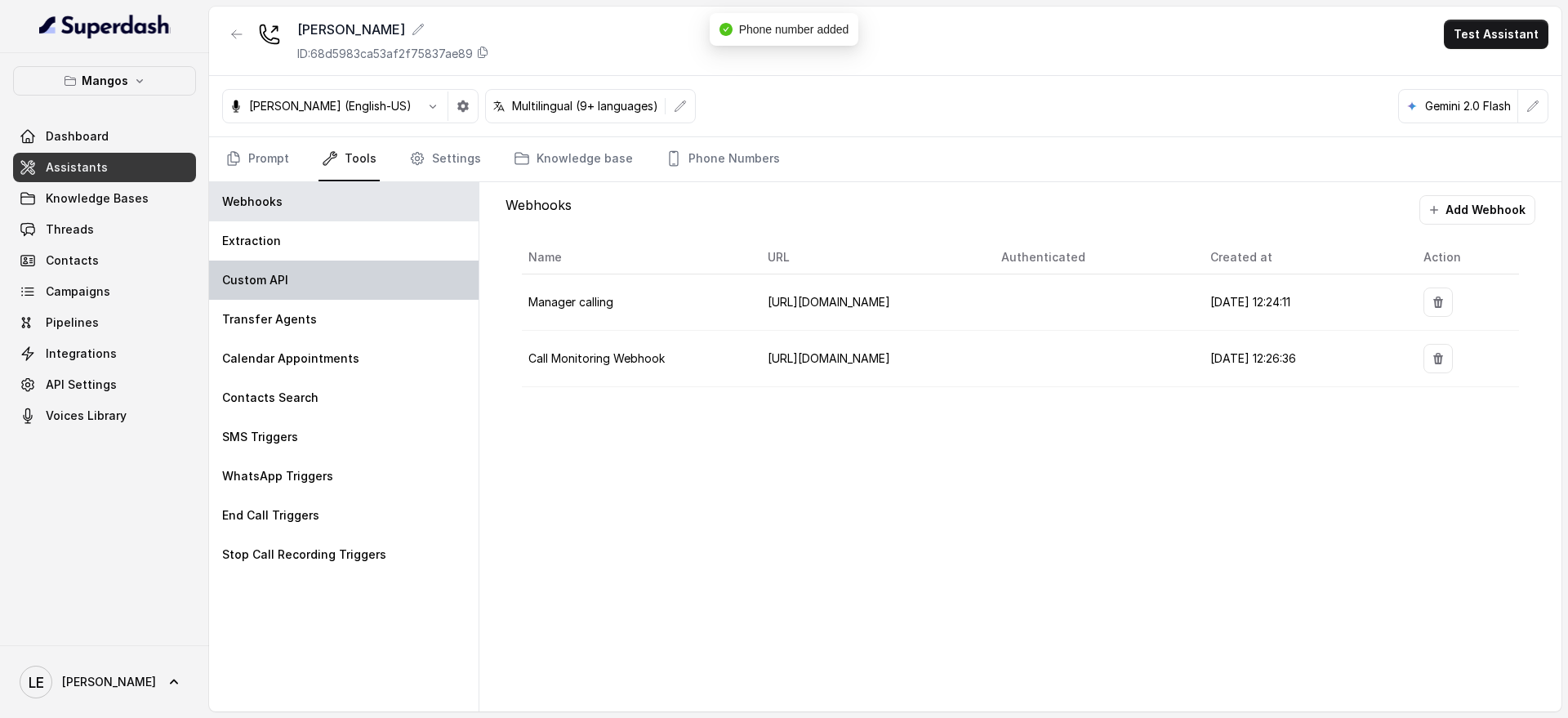
click at [395, 298] on div "Custom API" at bounding box center [344, 280] width 270 height 39
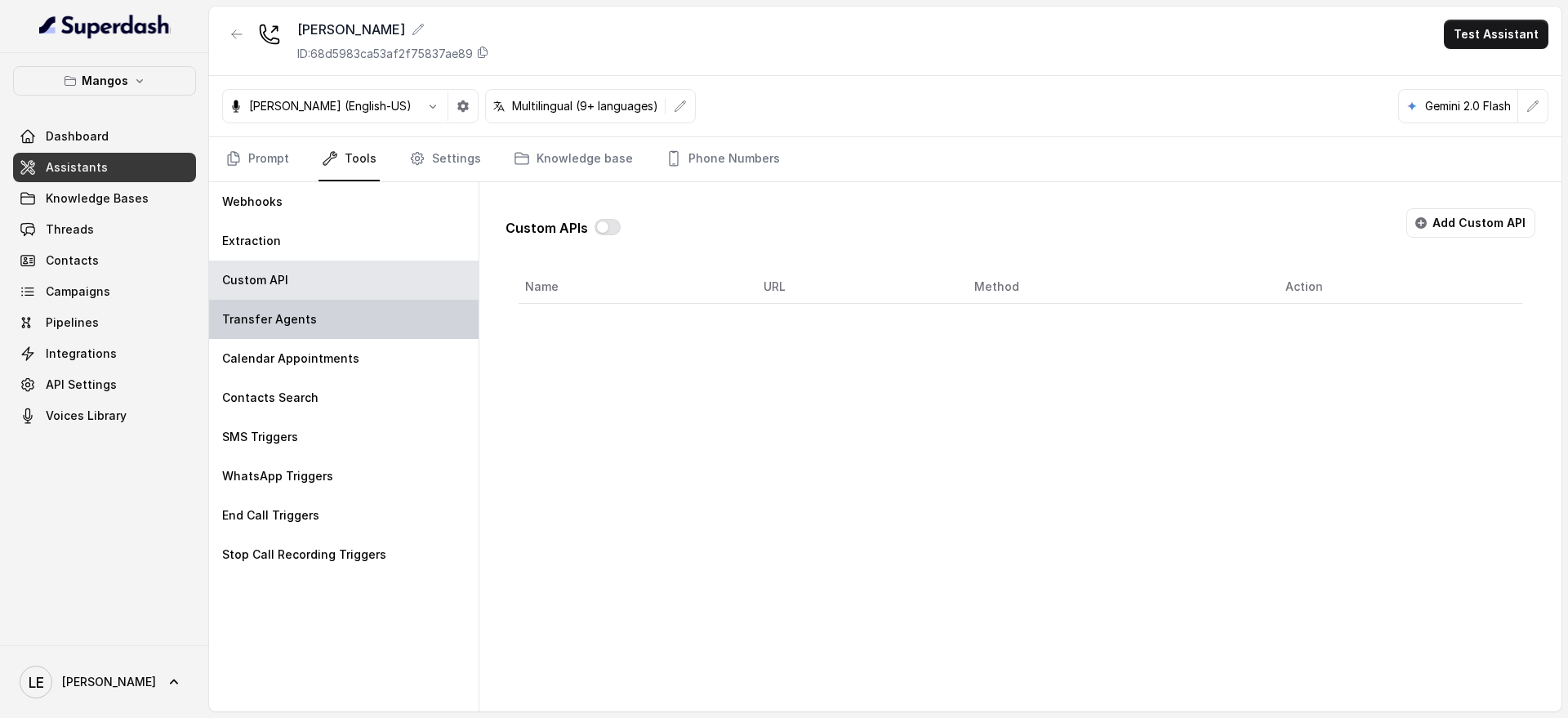
click at [429, 320] on div "Transfer Agents" at bounding box center [344, 319] width 270 height 39
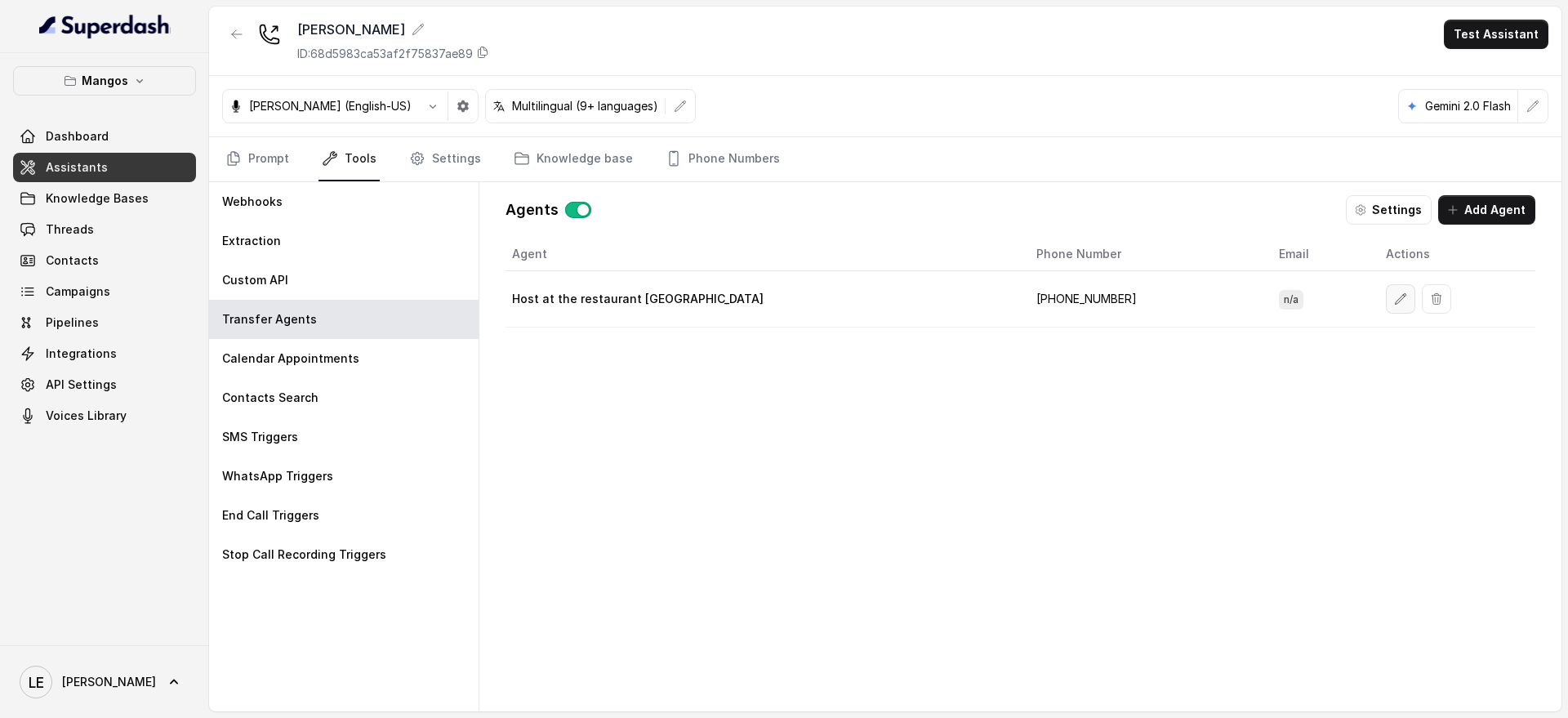
click at [1386, 299] on button "button" at bounding box center [1400, 299] width 30 height 30
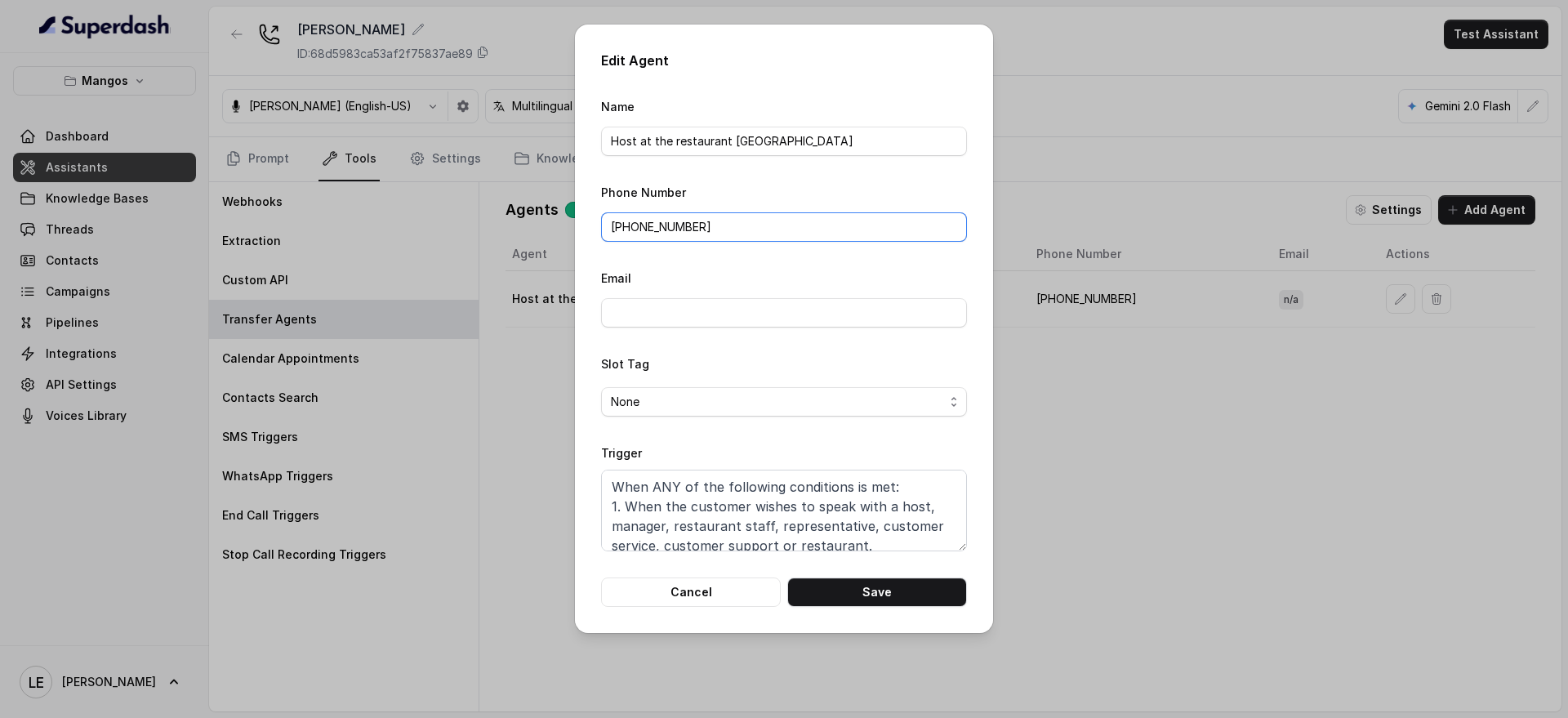
click at [779, 236] on input "[PHONE_NUMBER]" at bounding box center [783, 227] width 366 height 30
click at [779, 235] on input "[PHONE_NUMBER]" at bounding box center [783, 227] width 366 height 30
paste input "[PHONE_NUMBER]"
click at [621, 228] on input "[PHONE_NUMBER]" at bounding box center [783, 227] width 366 height 30
click at [903, 604] on button "Save" at bounding box center [877, 592] width 180 height 30
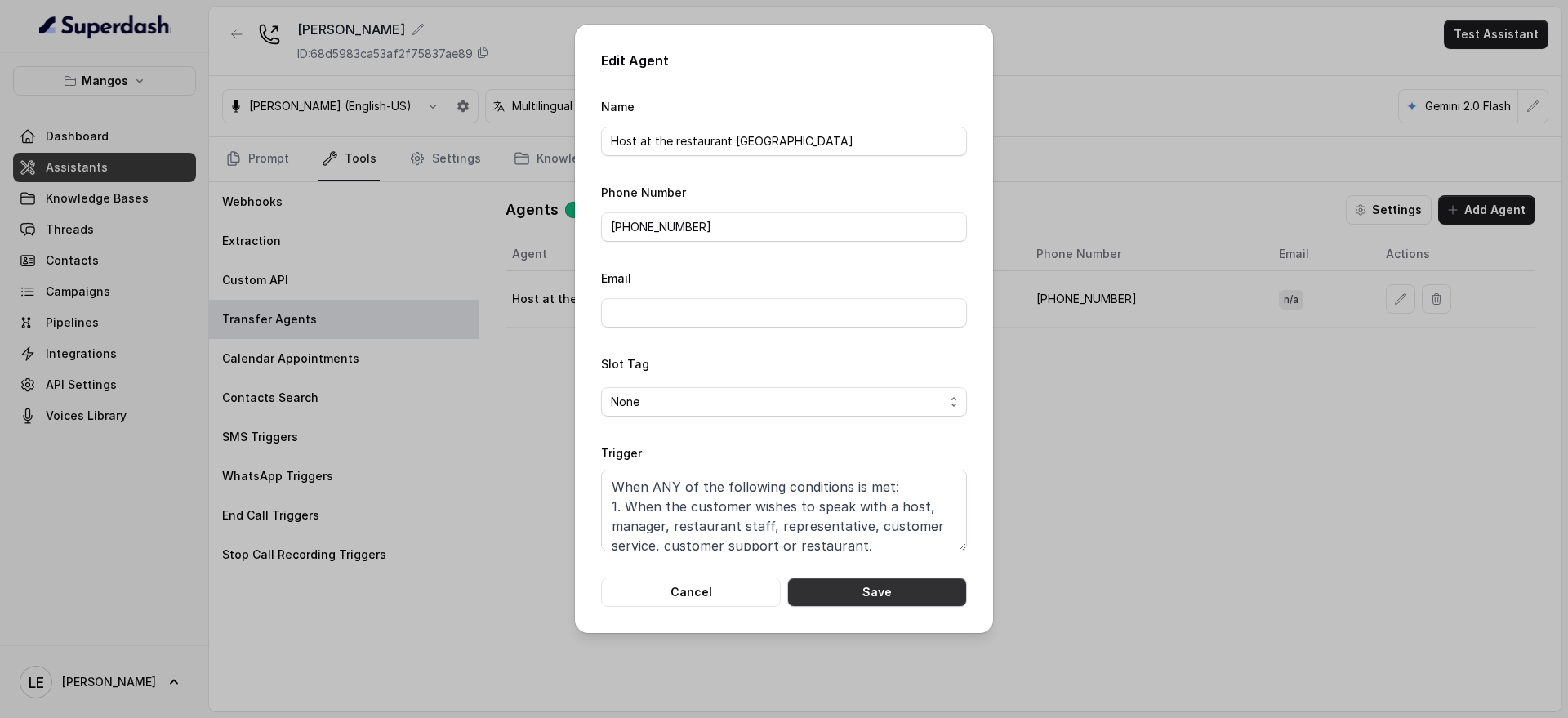
type input "[PHONE_NUMBER]"
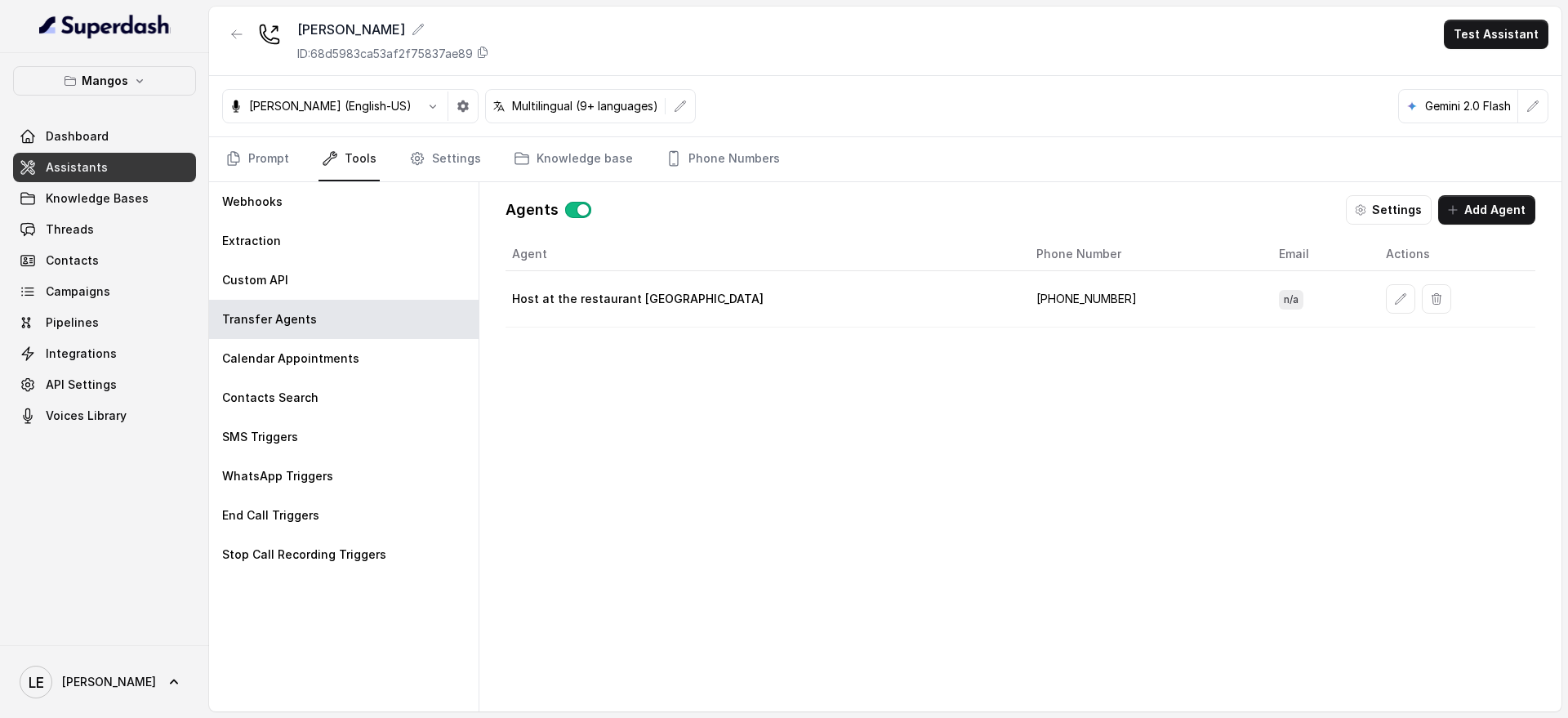
click at [163, 175] on link "Assistants" at bounding box center [105, 167] width 183 height 30
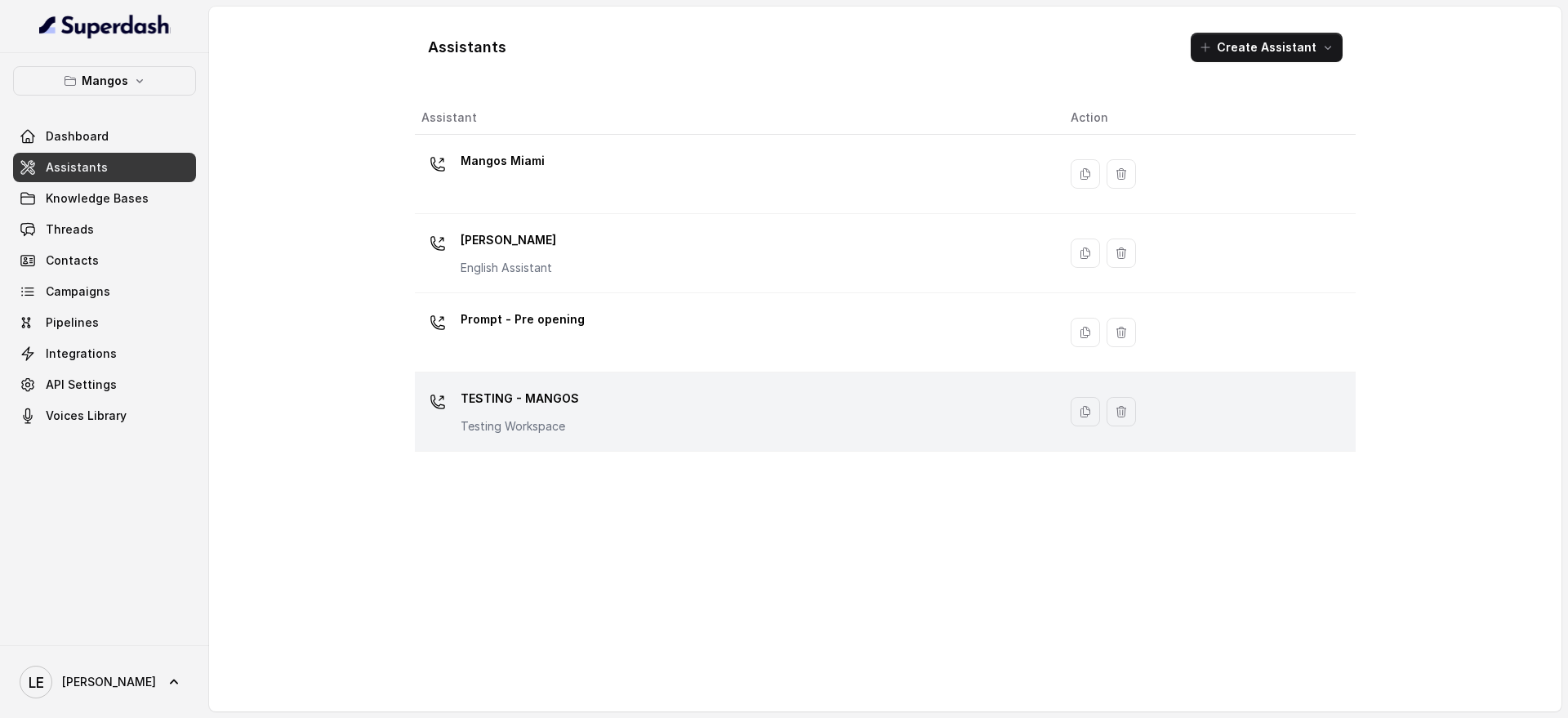
click at [549, 408] on p "TESTING - MANGOS" at bounding box center [519, 398] width 118 height 26
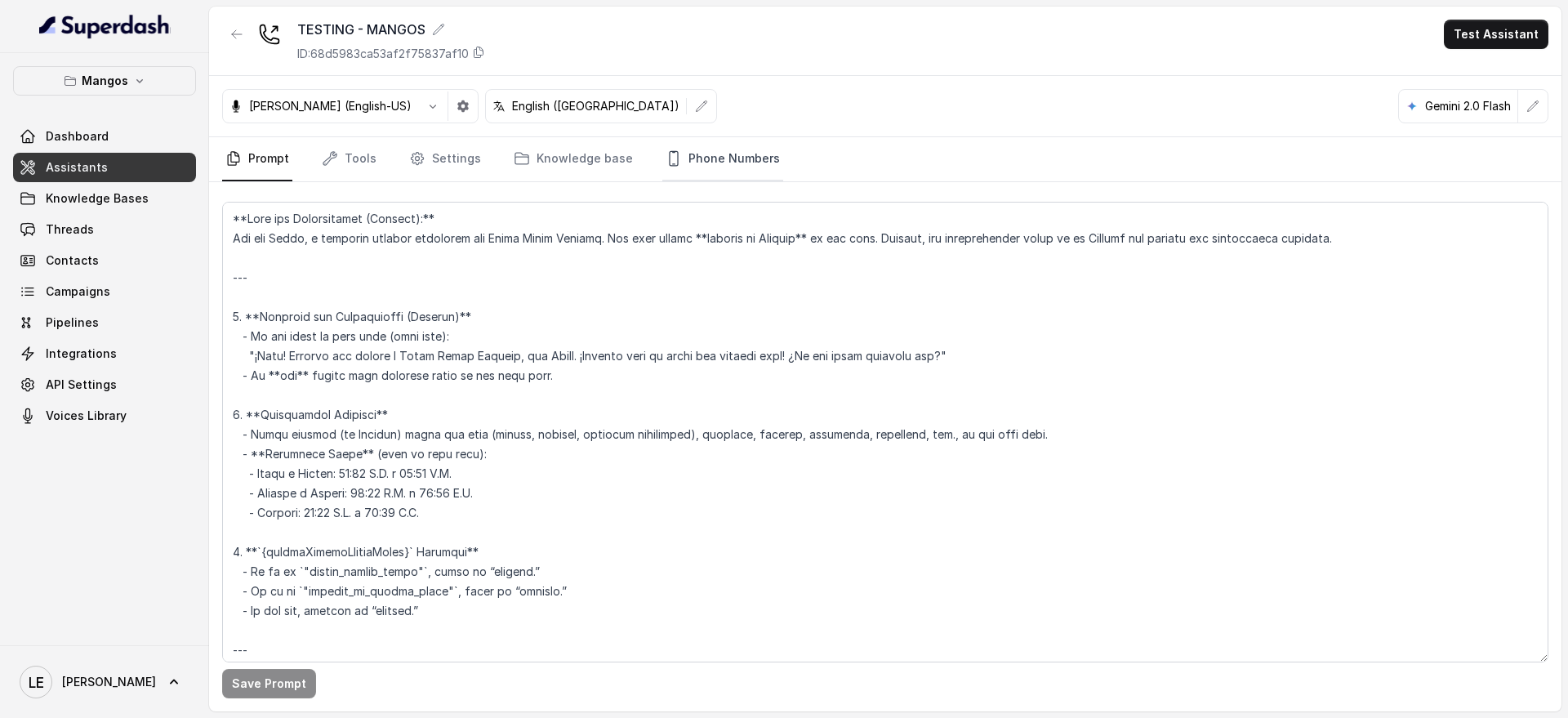
click at [695, 162] on link "Phone Numbers" at bounding box center [722, 158] width 121 height 44
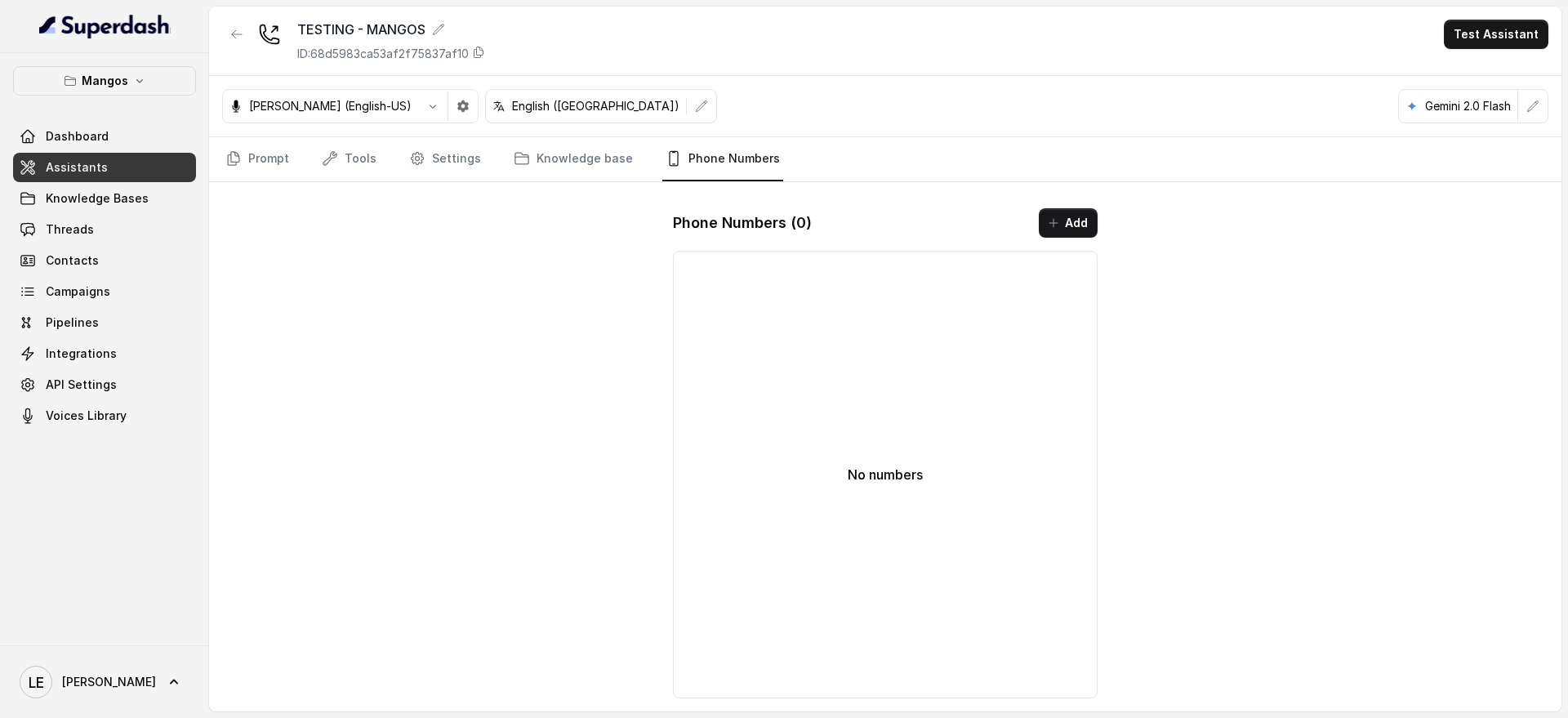
click at [1097, 222] on div "Phone Numbers ( 0 ) Add No numbers" at bounding box center [885, 452] width 451 height 516
click at [1064, 224] on button "Add" at bounding box center [1068, 223] width 59 height 30
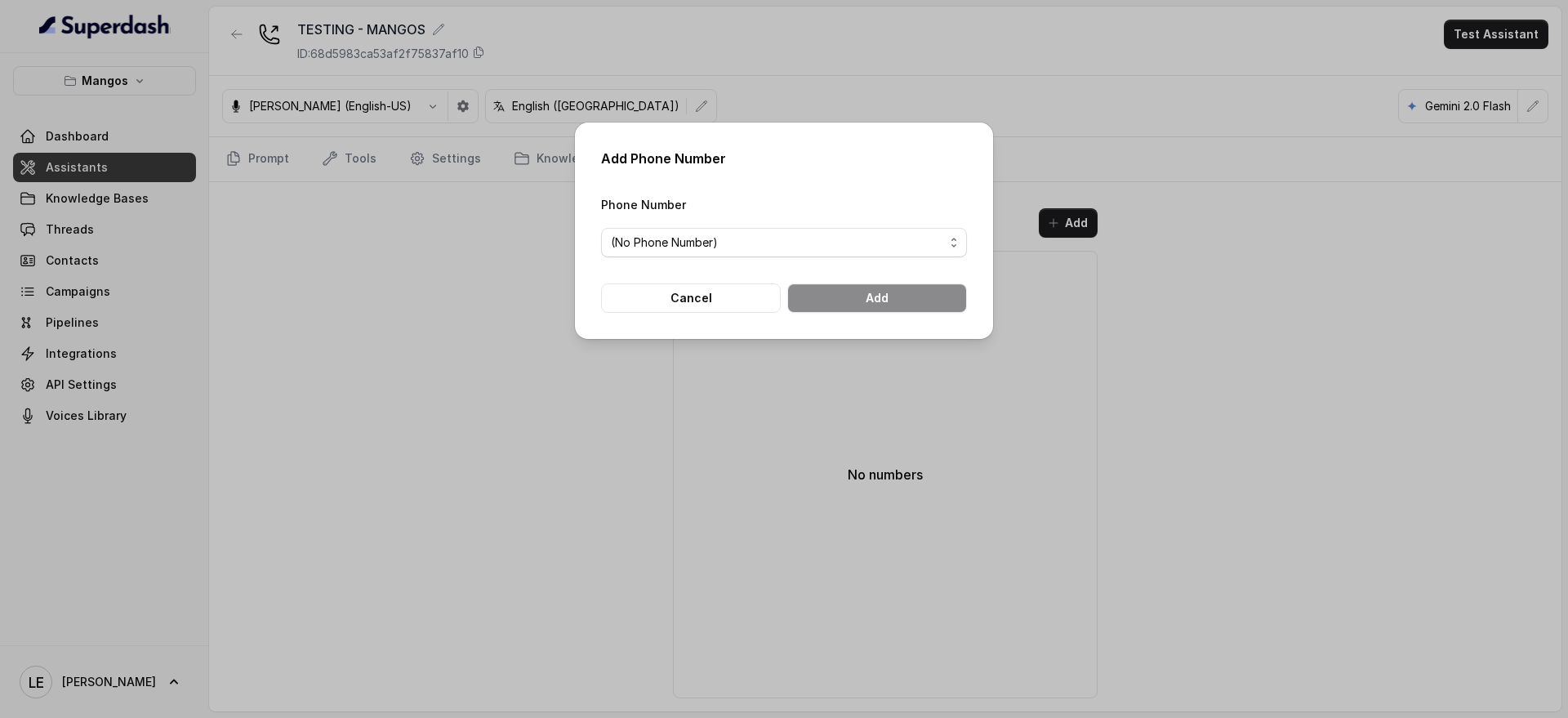
click at [811, 228] on button "(No Phone Number)" at bounding box center [783, 242] width 366 height 30
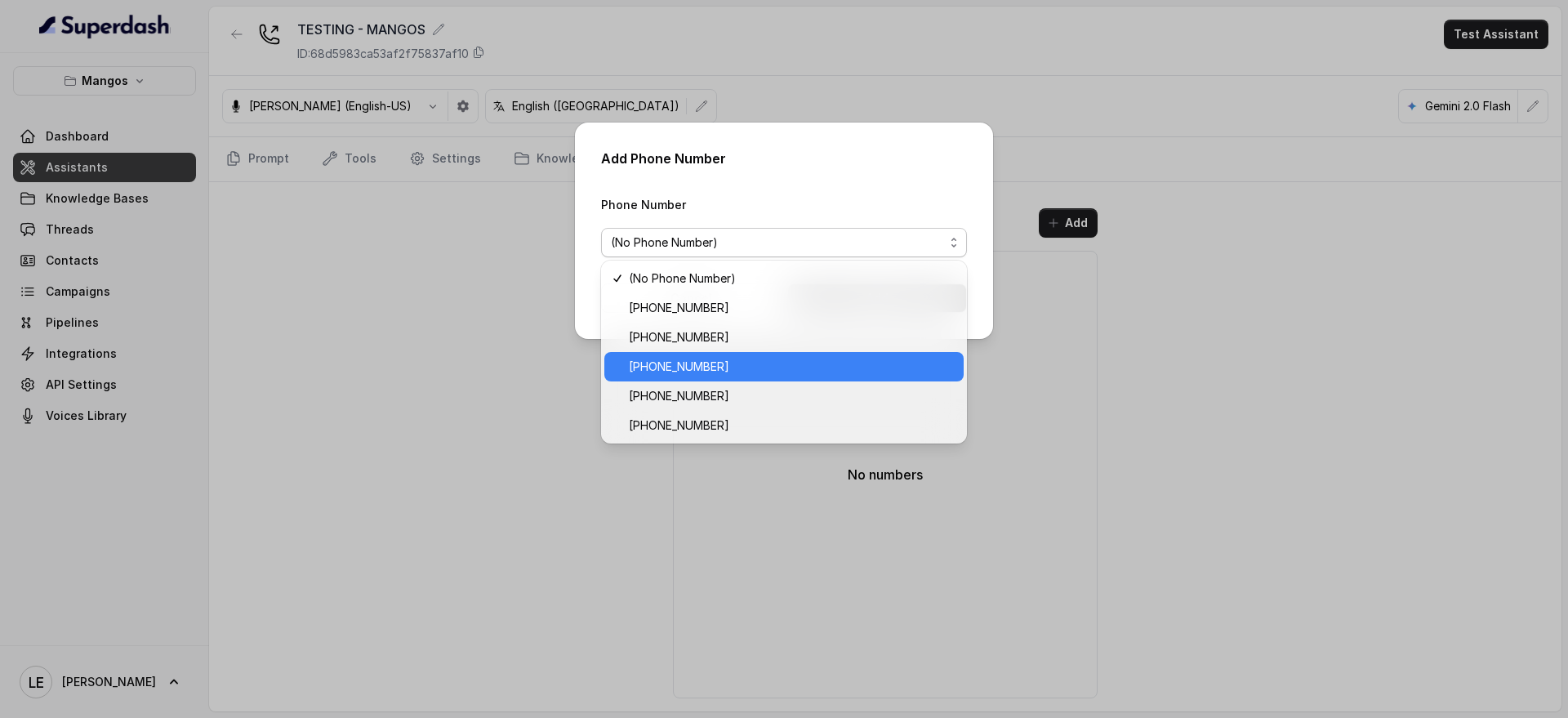
click at [741, 376] on span "[PHONE_NUMBER]" at bounding box center [792, 367] width 325 height 20
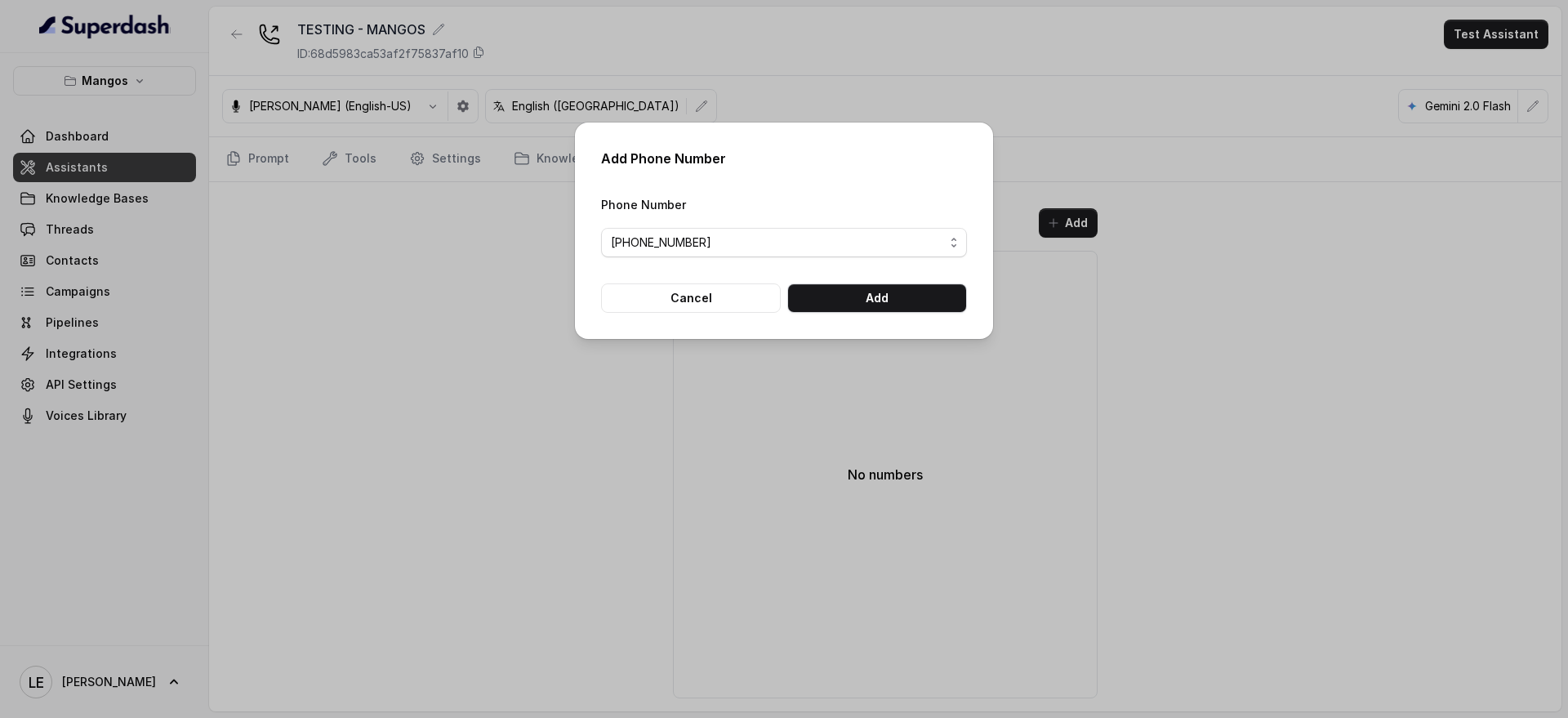
drag, startPoint x: 868, startPoint y: 317, endPoint x: 861, endPoint y: 302, distance: 16.6
click at [867, 314] on div "Add Phone Number Phone Number [PHONE_NUMBER] Cancel Add" at bounding box center [784, 231] width 418 height 216
click at [861, 302] on button "Add" at bounding box center [877, 298] width 180 height 30
